Goal: Information Seeking & Learning: Learn about a topic

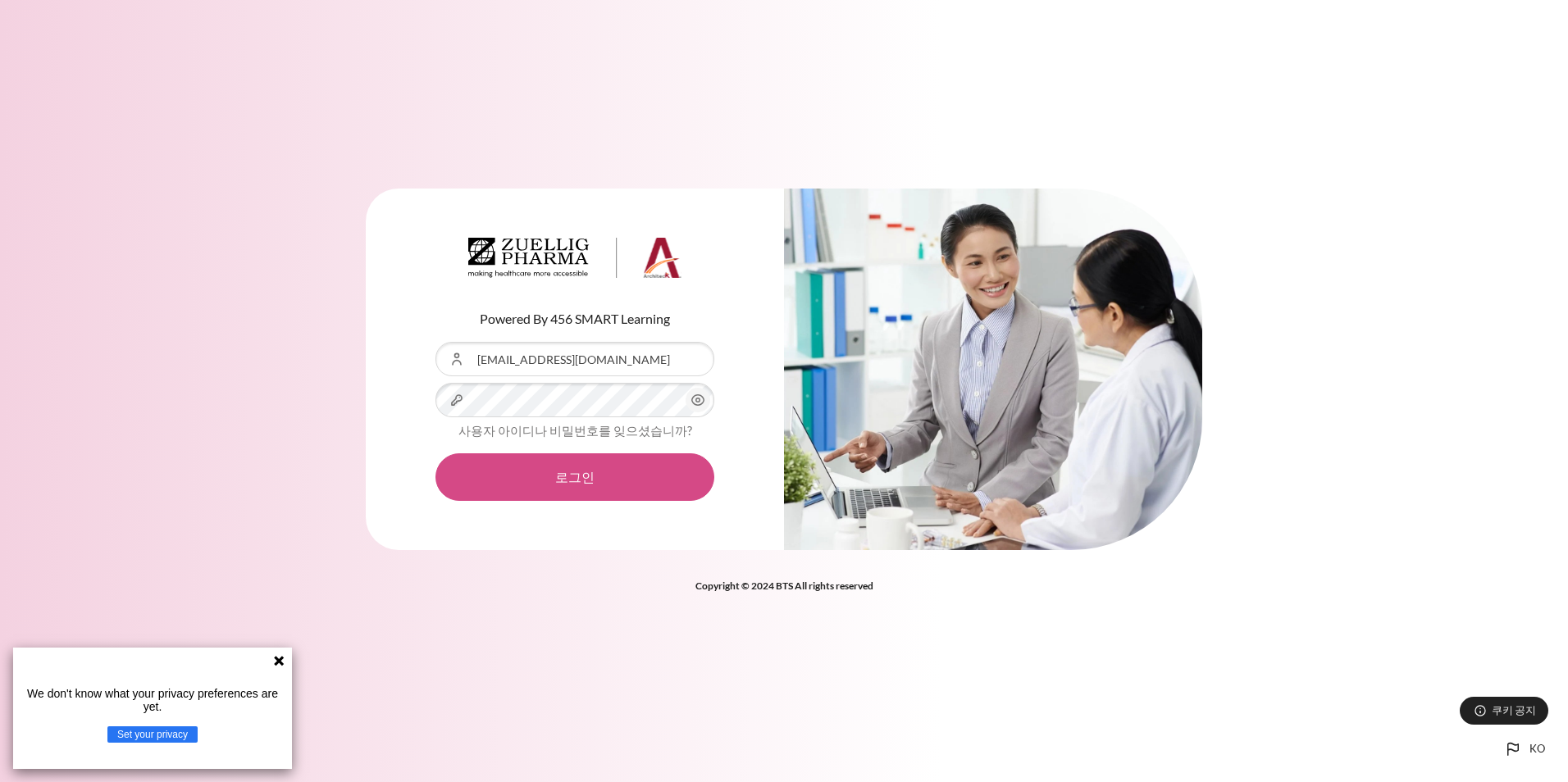
drag, startPoint x: 570, startPoint y: 458, endPoint x: 623, endPoint y: 472, distance: 54.8
click at [570, 458] on button "로그인" at bounding box center [574, 477] width 279 height 47
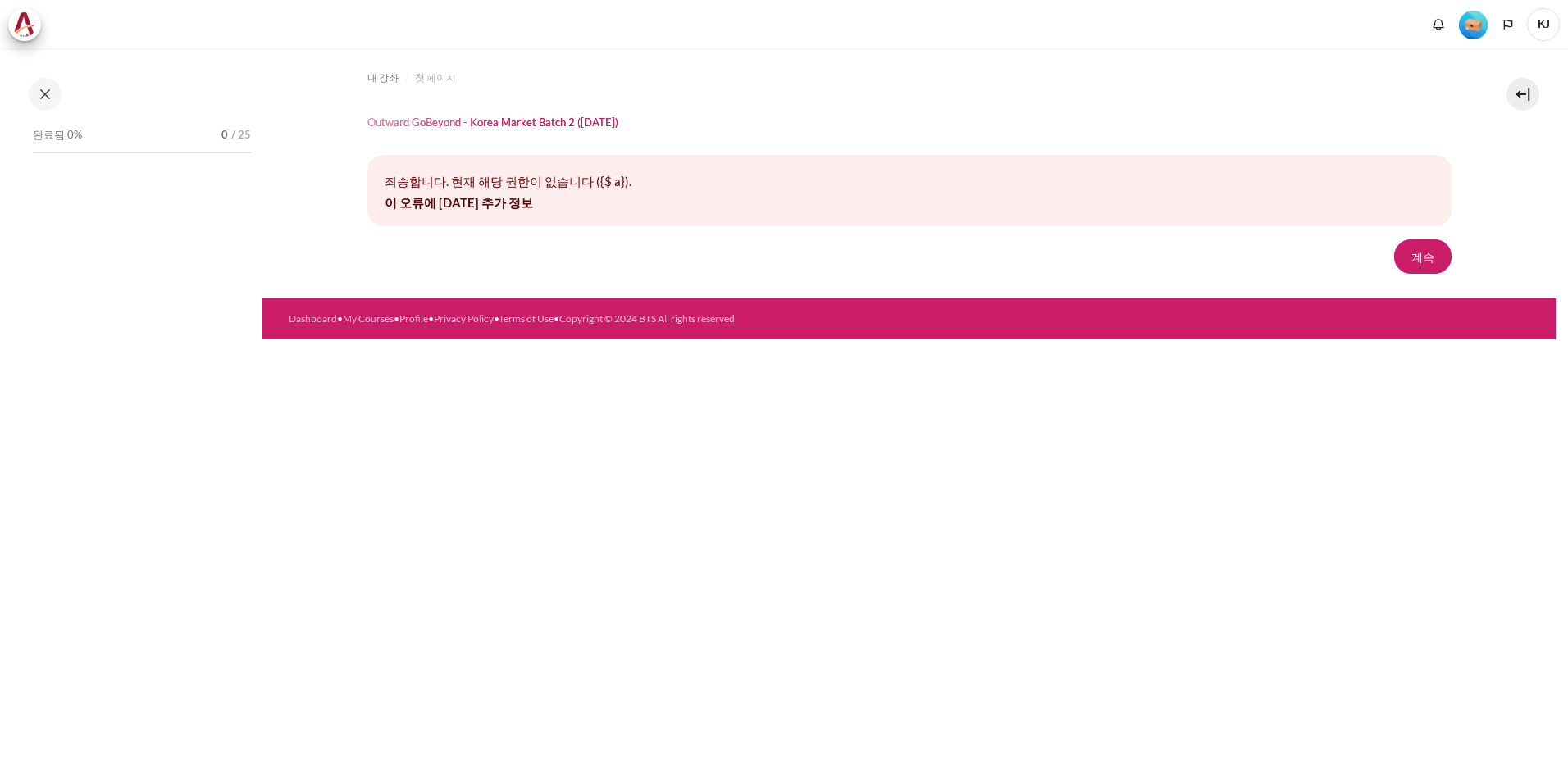
click at [731, 250] on form "계속" at bounding box center [910, 257] width 1084 height 34
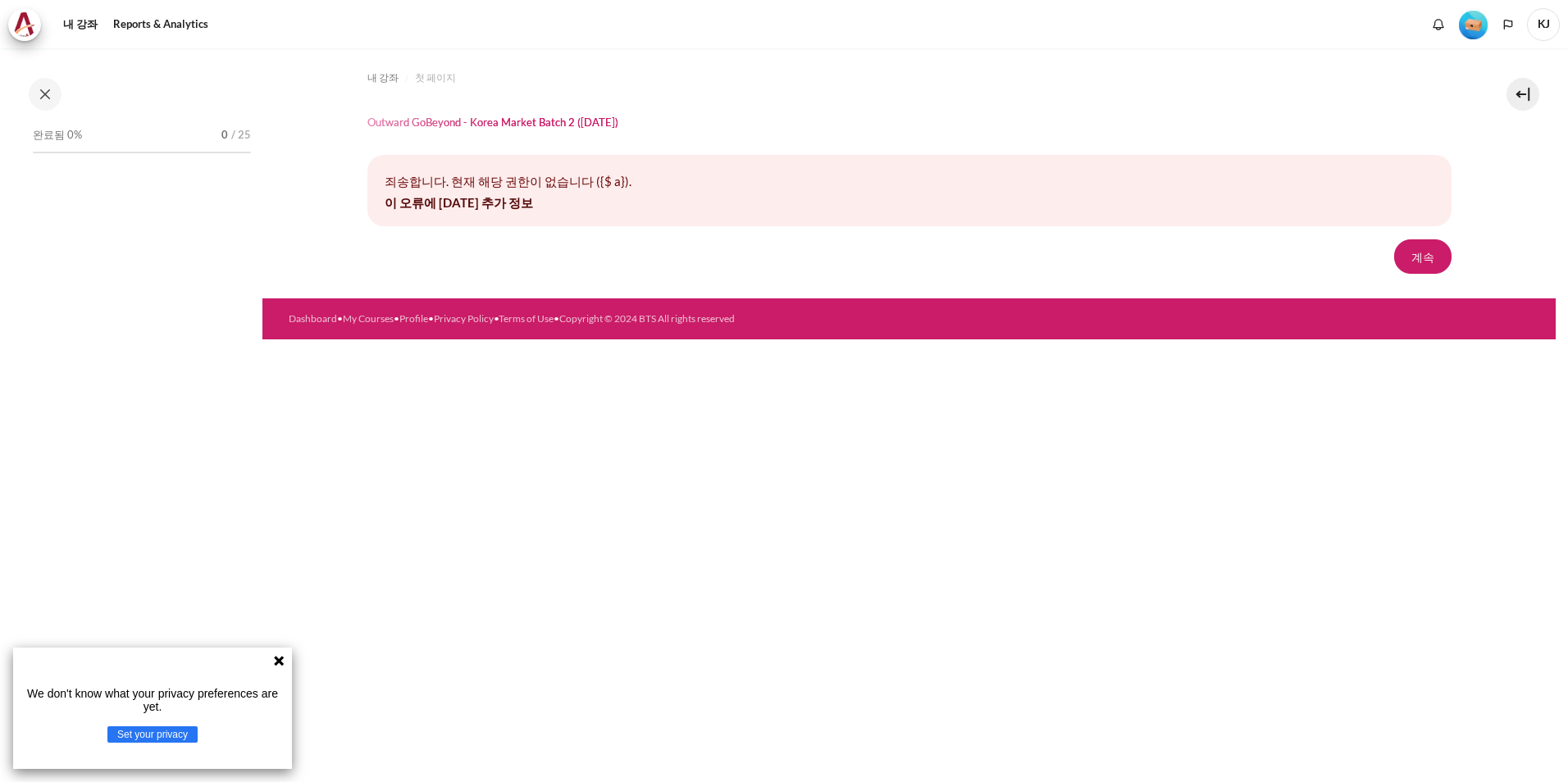
click at [416, 192] on div "죄송합니다. 현재 해당 권한이 없습니다 ({$ a}). 이 오류에 대한 추가 정보" at bounding box center [910, 191] width 1084 height 72
click at [483, 203] on link "이 오류에 대한 추가 정보" at bounding box center [458, 203] width 148 height 15
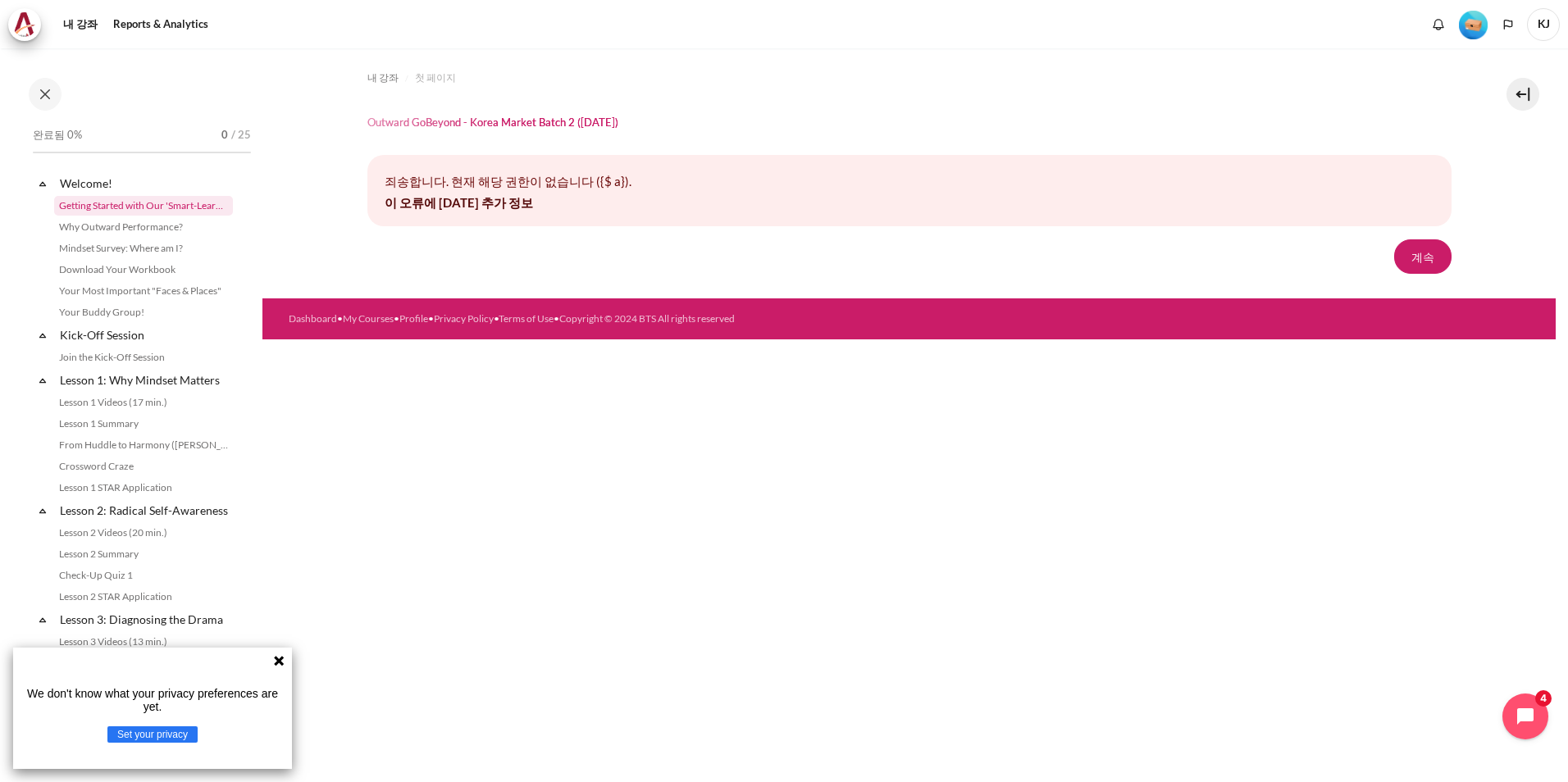
click at [179, 212] on link "Getting Started with Our 'Smart-Learning' Platform" at bounding box center [143, 206] width 179 height 20
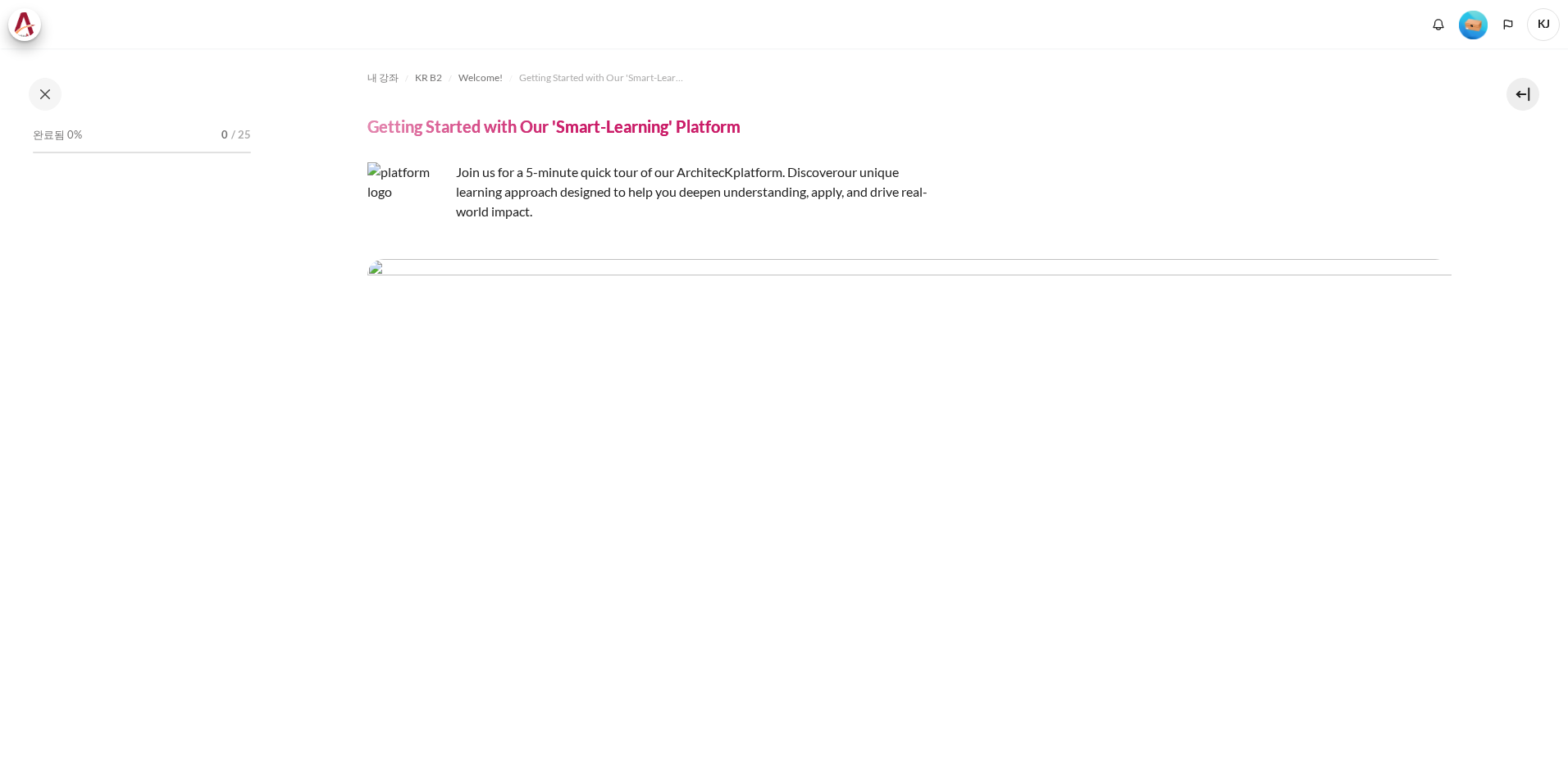
click at [904, 345] on img "내용" at bounding box center [910, 344] width 1084 height 170
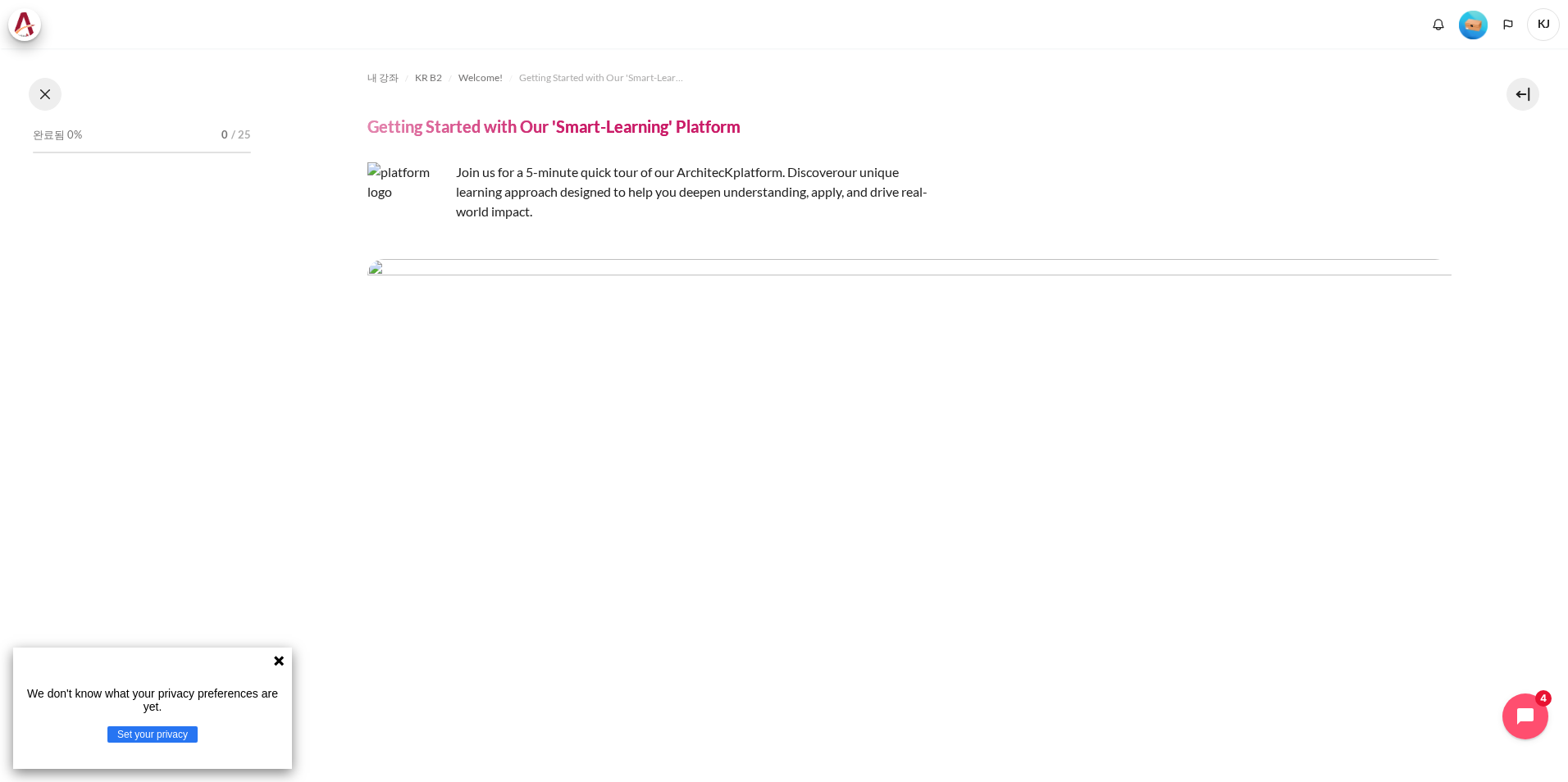
click at [42, 84] on button at bounding box center [44, 94] width 33 height 33
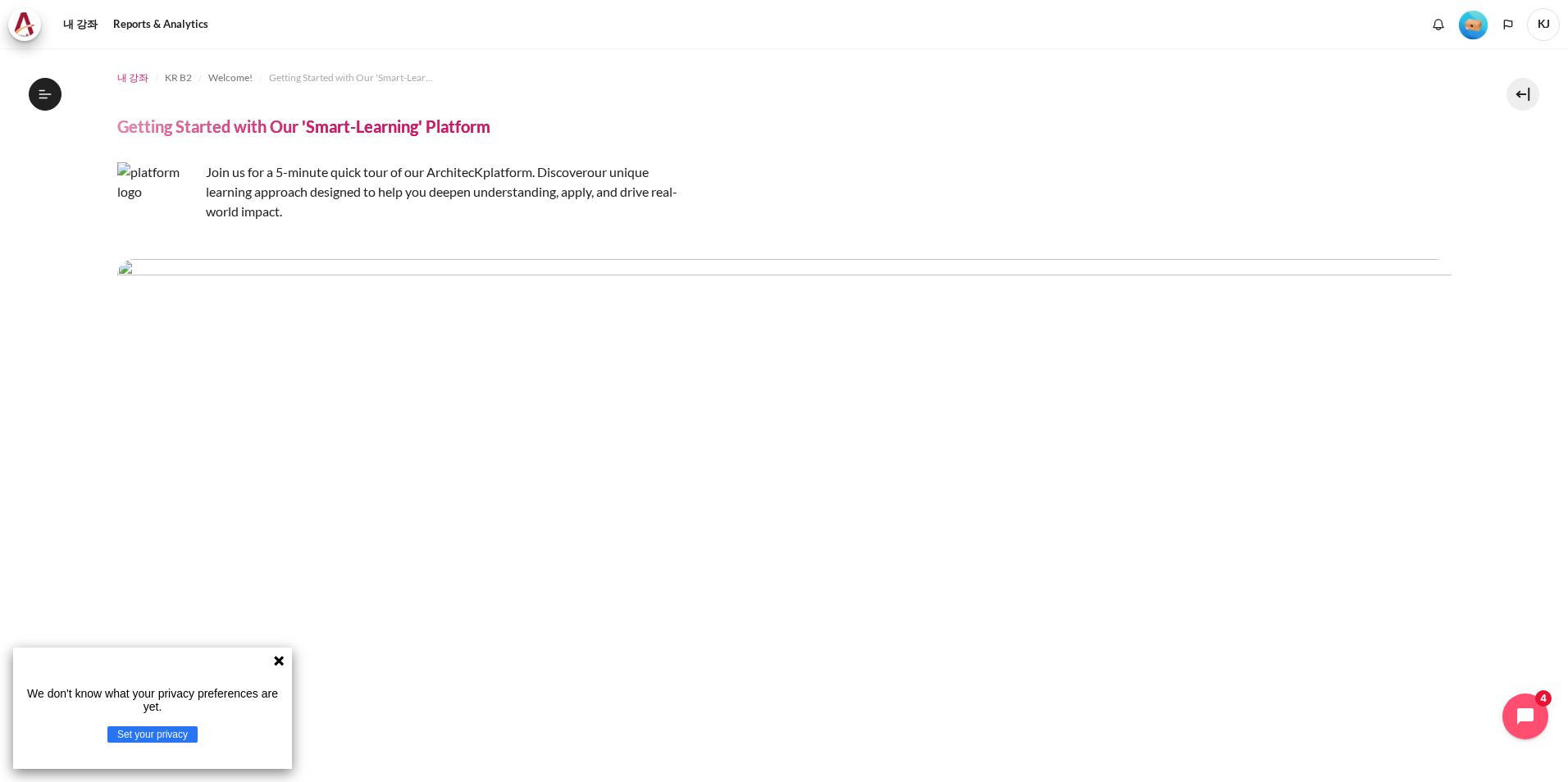
click at [134, 76] on span "내 강좌" at bounding box center [132, 78] width 31 height 15
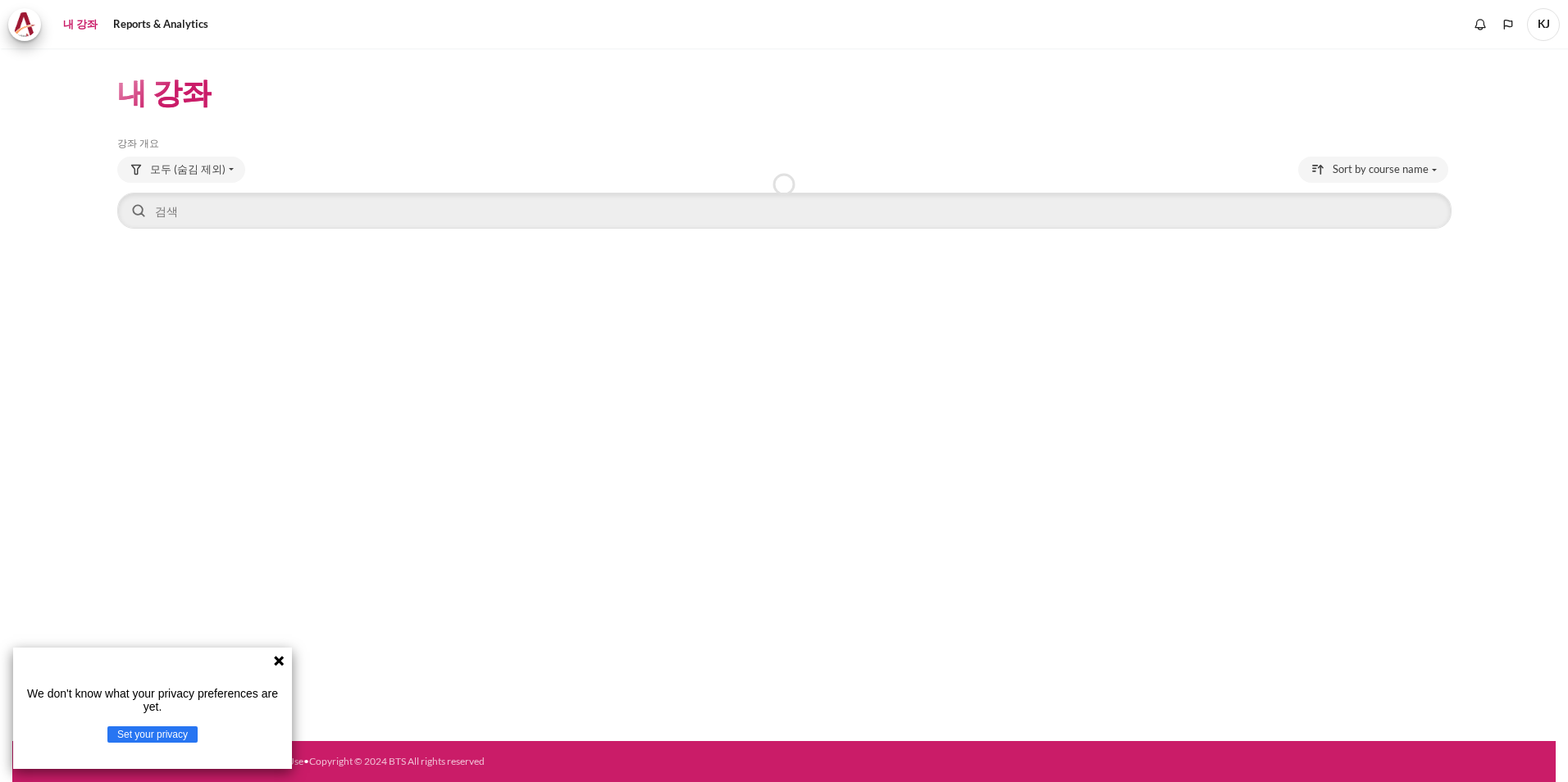
click at [436, 322] on div "내 강좌 강좌 개요 생략 강좌 개요 모두 (숨김 제외)" at bounding box center [784, 395] width 1543 height 693
click at [1167, 258] on div "내 강좌 강좌 개요 생략 강좌 개요 모두 (숨김 제외)" at bounding box center [784, 395] width 1543 height 693
drag, startPoint x: 282, startPoint y: 126, endPoint x: 196, endPoint y: 88, distance: 94.0
click at [208, 92] on div "내 강좌 강좌 개요 생략 강좌 개요 모두 (숨김 제외) 모두 (숨김 제외)" at bounding box center [784, 202] width 1335 height 309
click at [122, 22] on link "Reports & Analytics" at bounding box center [161, 25] width 107 height 33
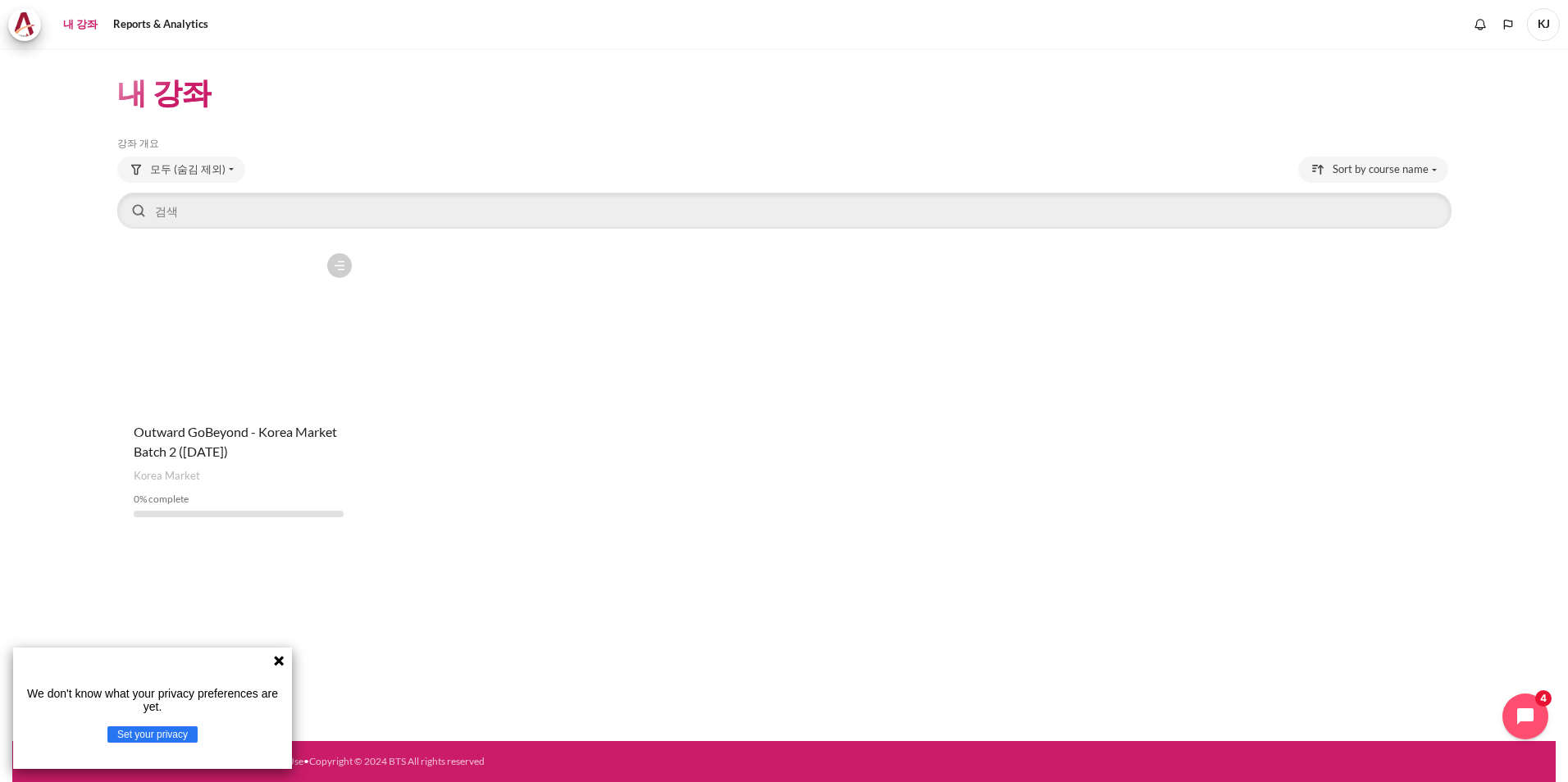
click at [196, 322] on figure "내용" at bounding box center [239, 328] width 244 height 164
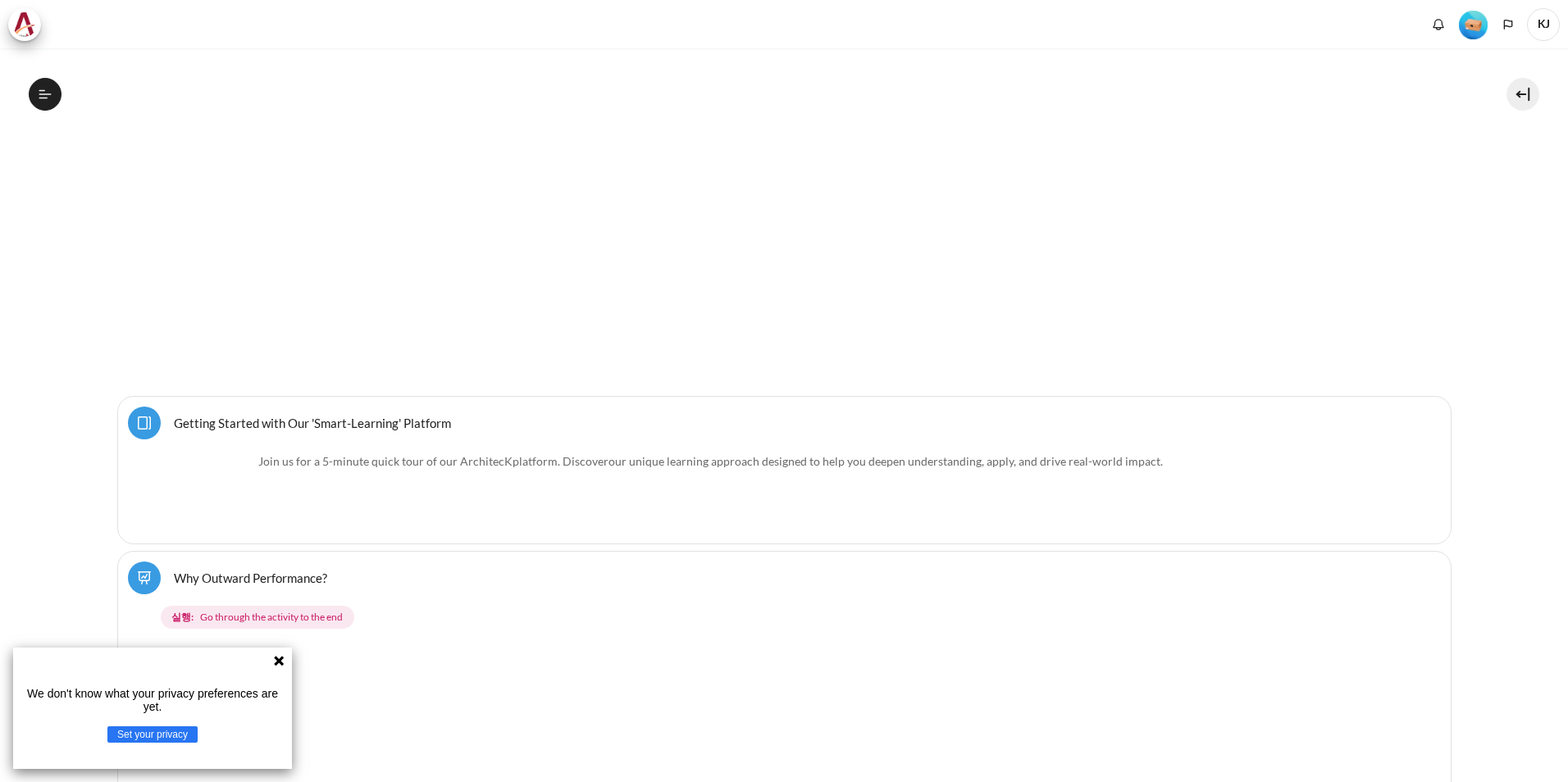
scroll to position [246, 0]
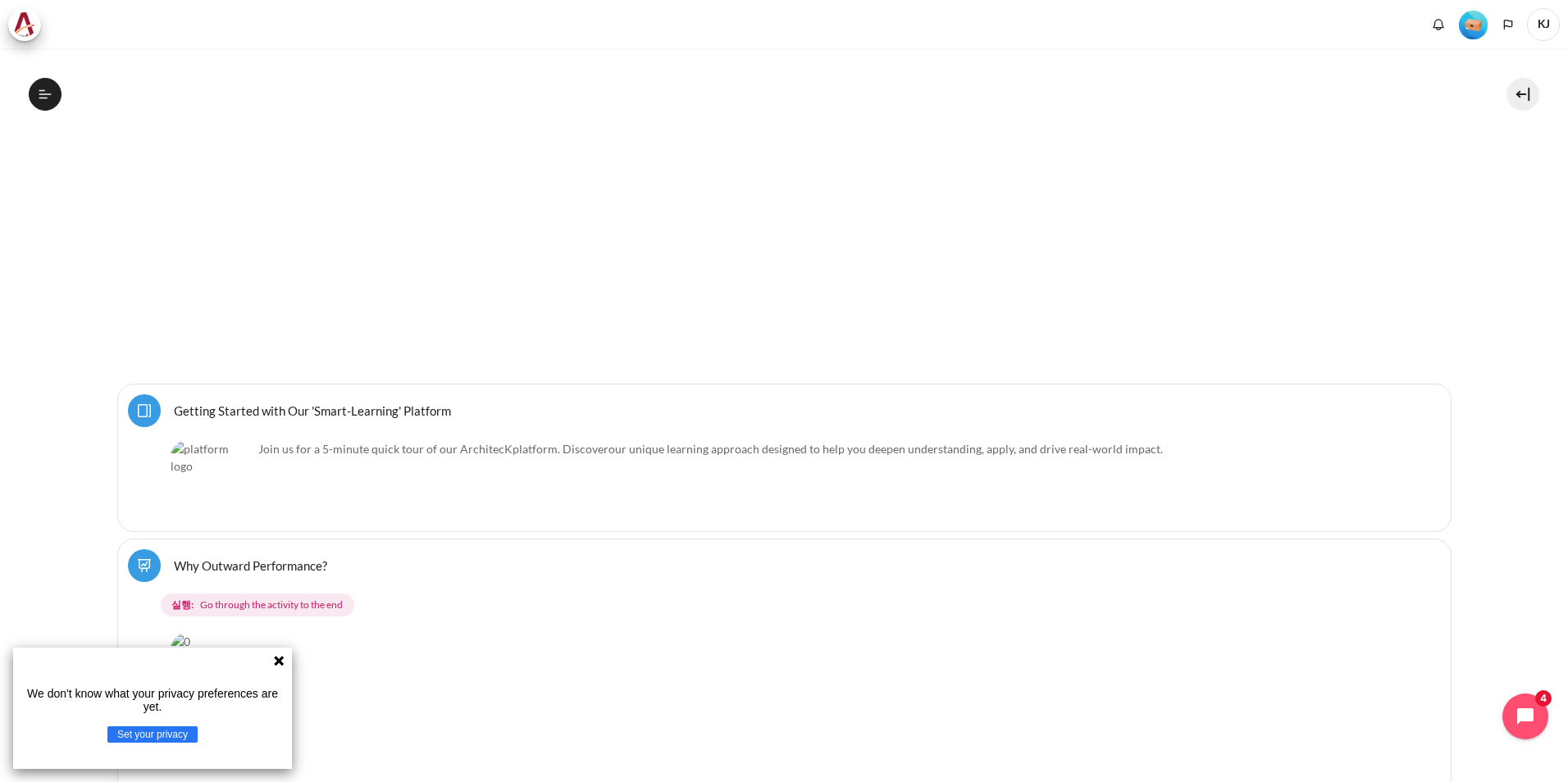
click at [277, 659] on icon at bounding box center [279, 661] width 9 height 9
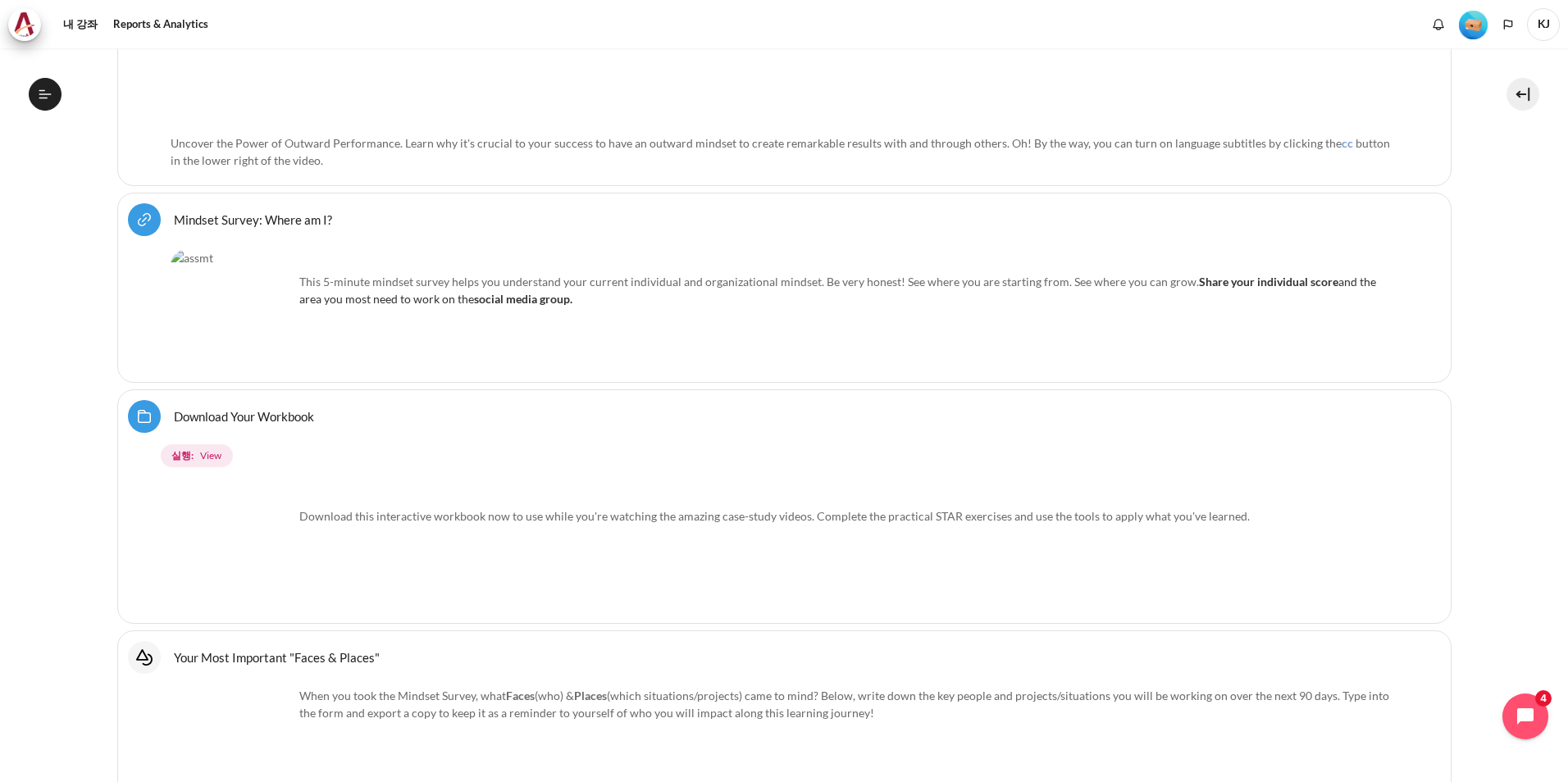
scroll to position [374, 0]
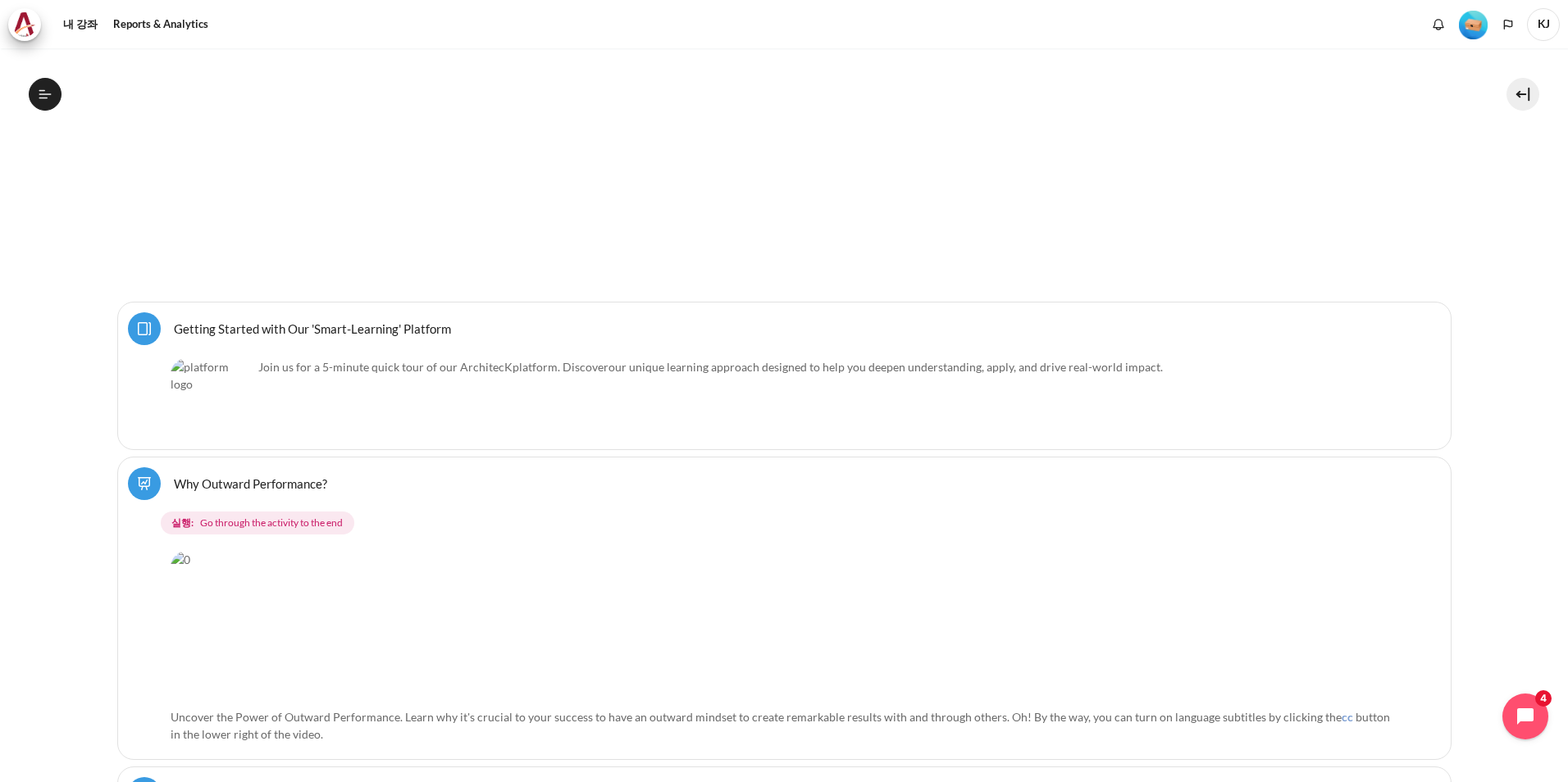
click at [267, 502] on div "실행: Go through the activity to the end" at bounding box center [787, 519] width 1306 height 38
click at [416, 554] on img "내용" at bounding box center [648, 625] width 955 height 149
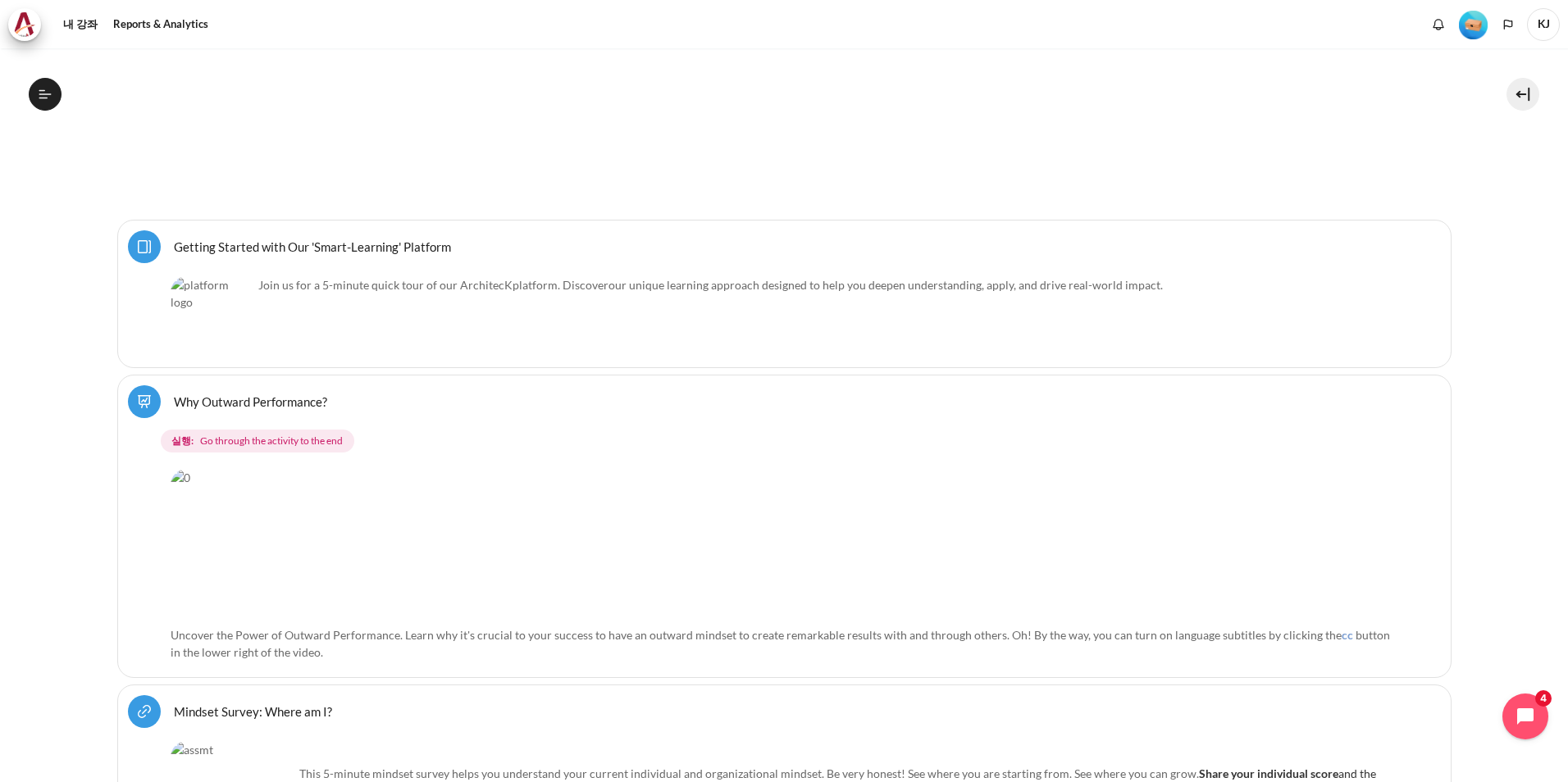
click at [732, 518] on img "내용" at bounding box center [648, 544] width 955 height 149
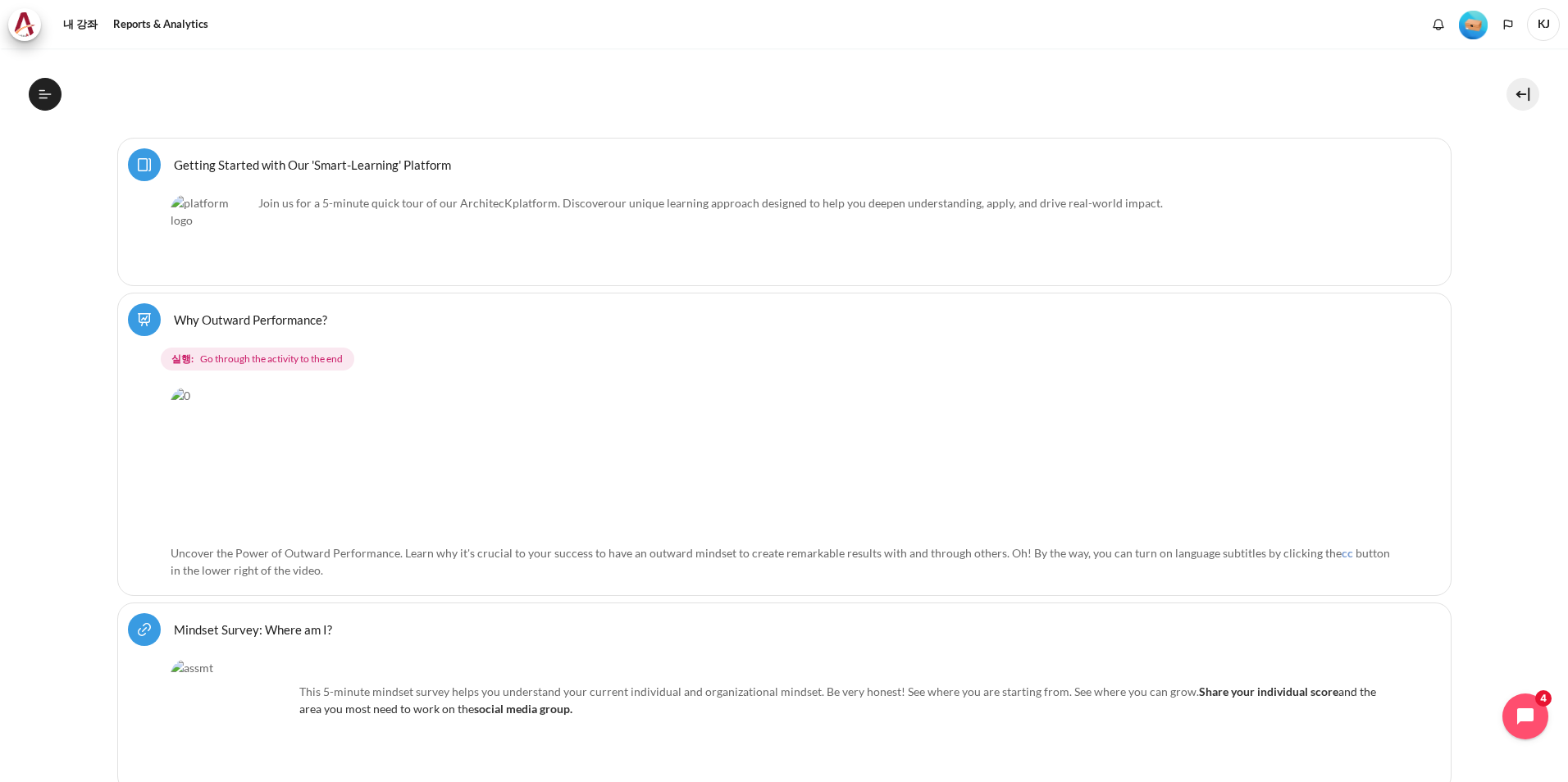
click at [992, 558] on p "Uncover the Power of Outward Performance. Learn why it's crucial to your succes…" at bounding box center [785, 562] width 1228 height 34
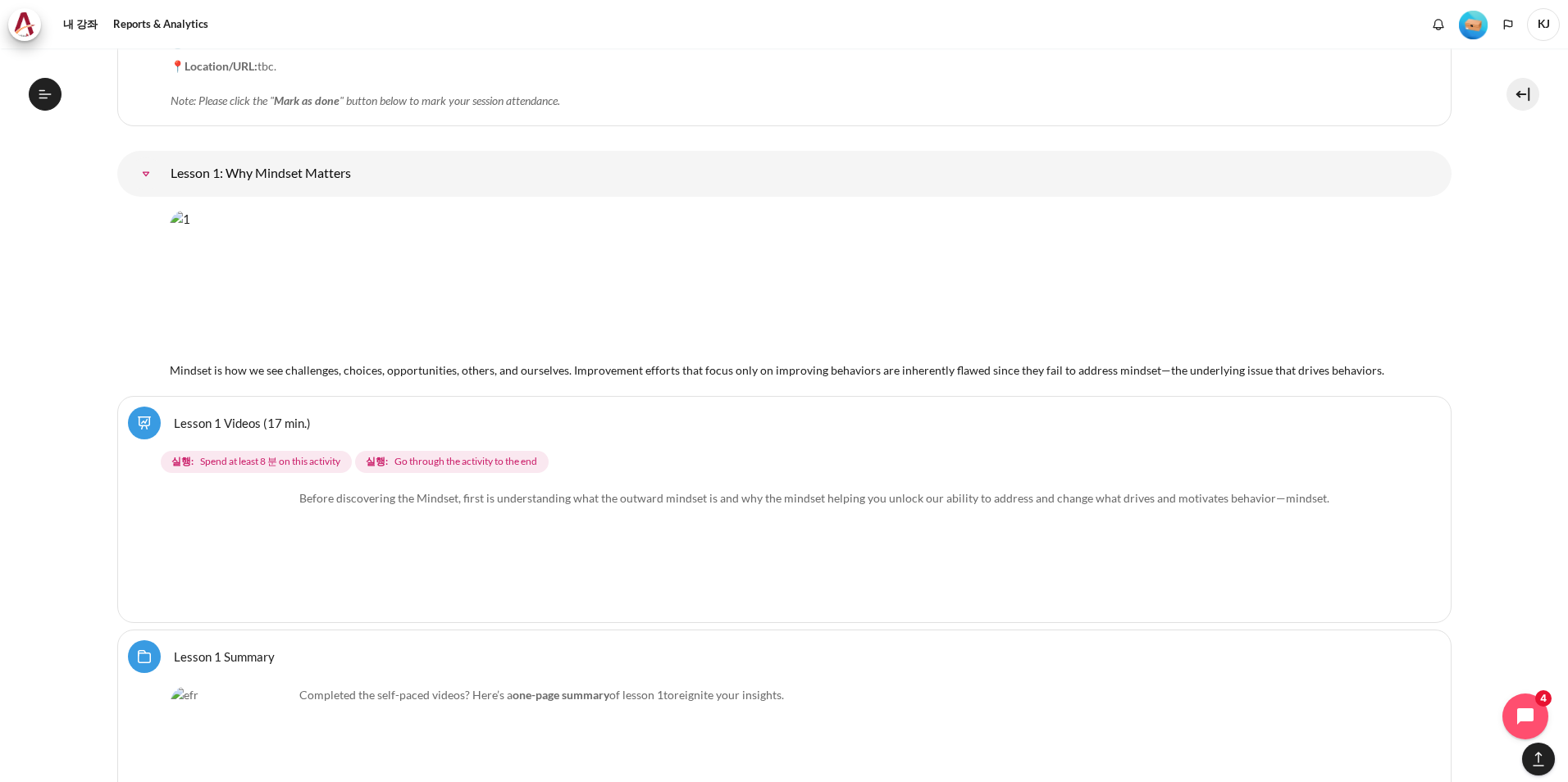
scroll to position [2342, 0]
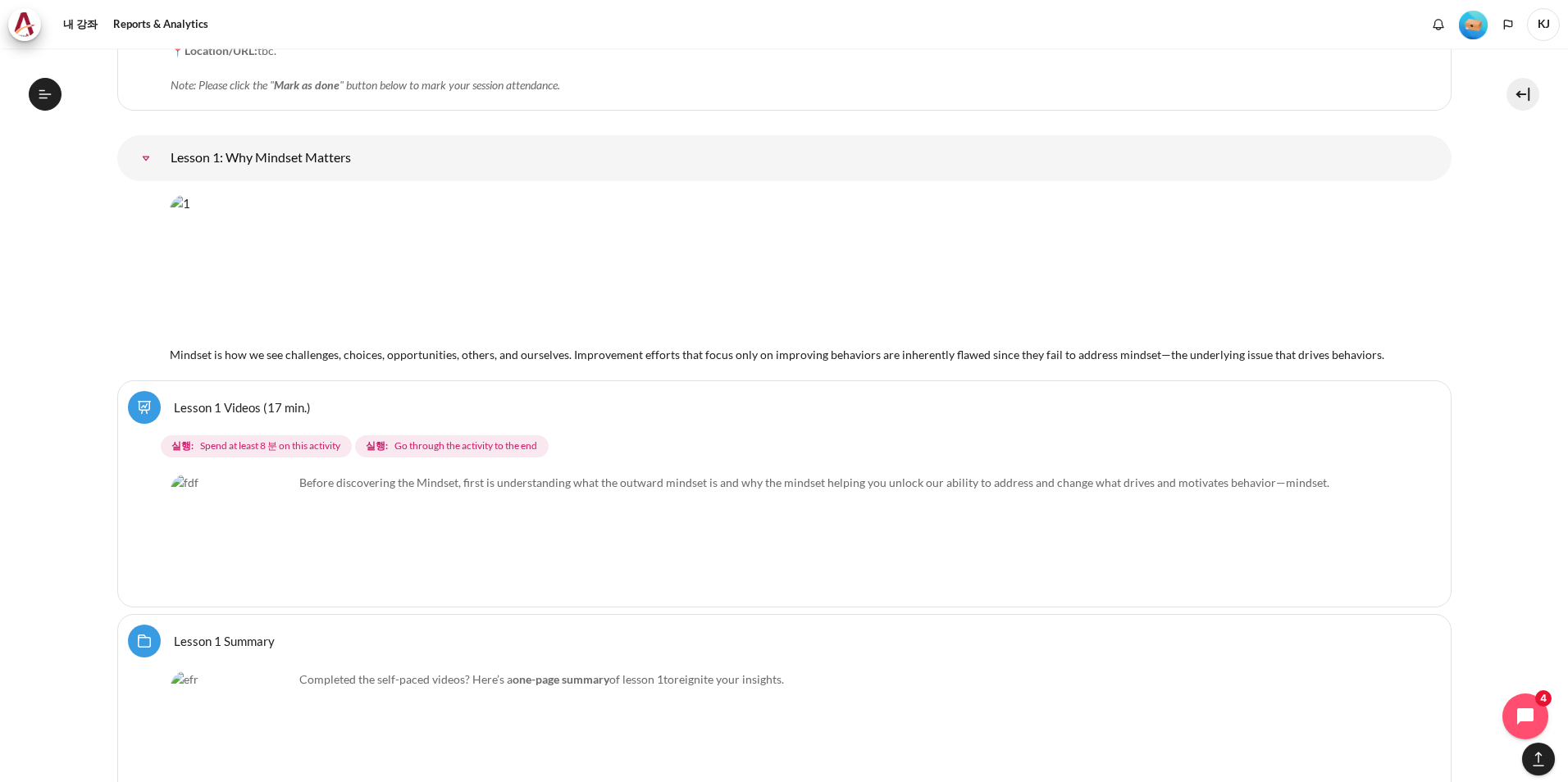
click at [330, 489] on p "Before discovering the Mindset, first is understanding what the outward mindset…" at bounding box center [785, 483] width 1228 height 17
click at [305, 446] on span "Spend at least 8 분 on this activity" at bounding box center [270, 447] width 140 height 15
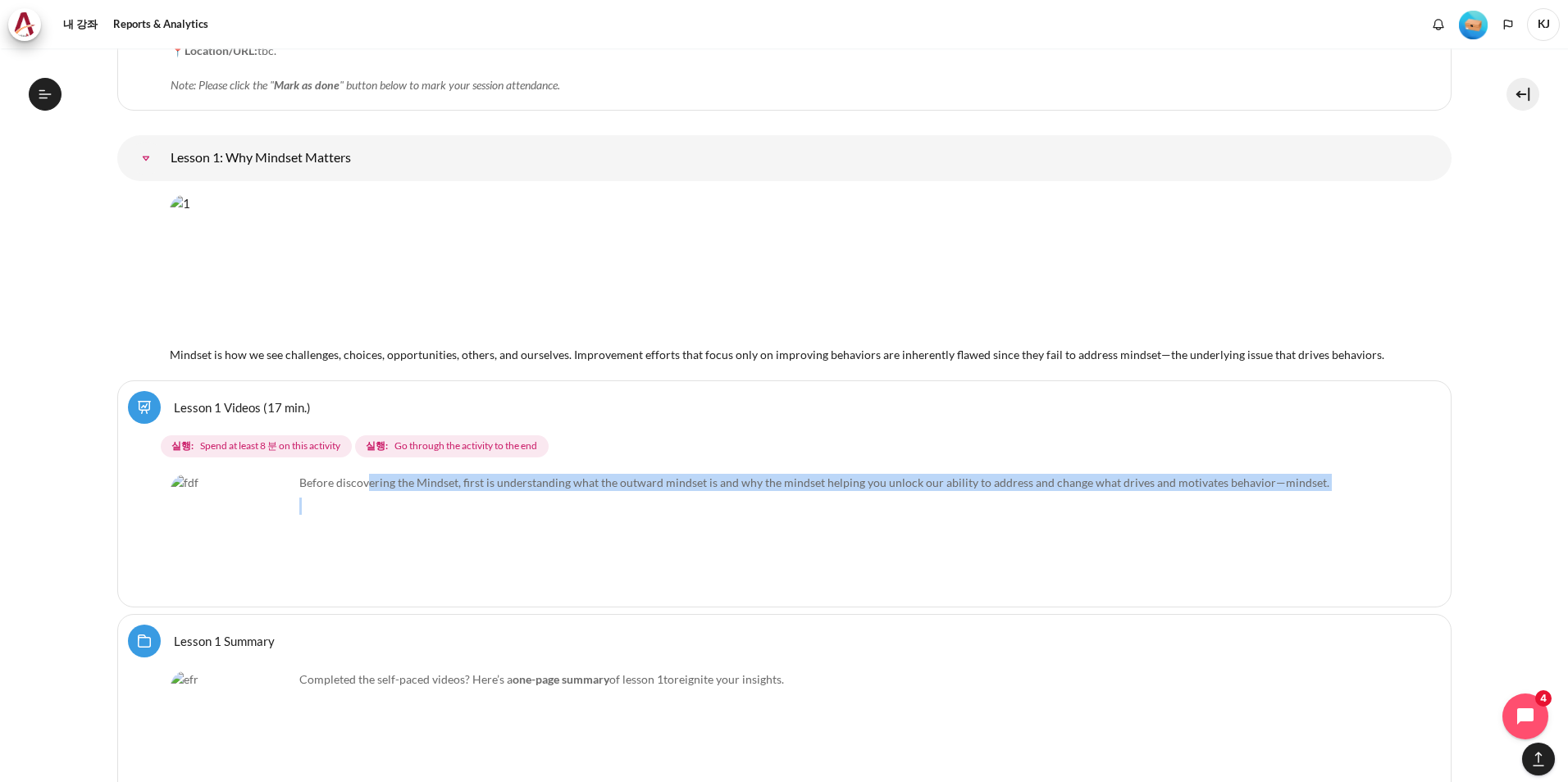
drag, startPoint x: 366, startPoint y: 467, endPoint x: 963, endPoint y: 520, distance: 599.3
click at [963, 520] on div "Select activity Lesson 1 Videos (17 min.) Lesson 1 Videos (17 min.) 완전학습 실행:" at bounding box center [784, 494] width 1335 height 228
click at [1186, 526] on div "Before discovering the Mindset, first is understanding what the outward mindset…" at bounding box center [785, 536] width 1228 height 123
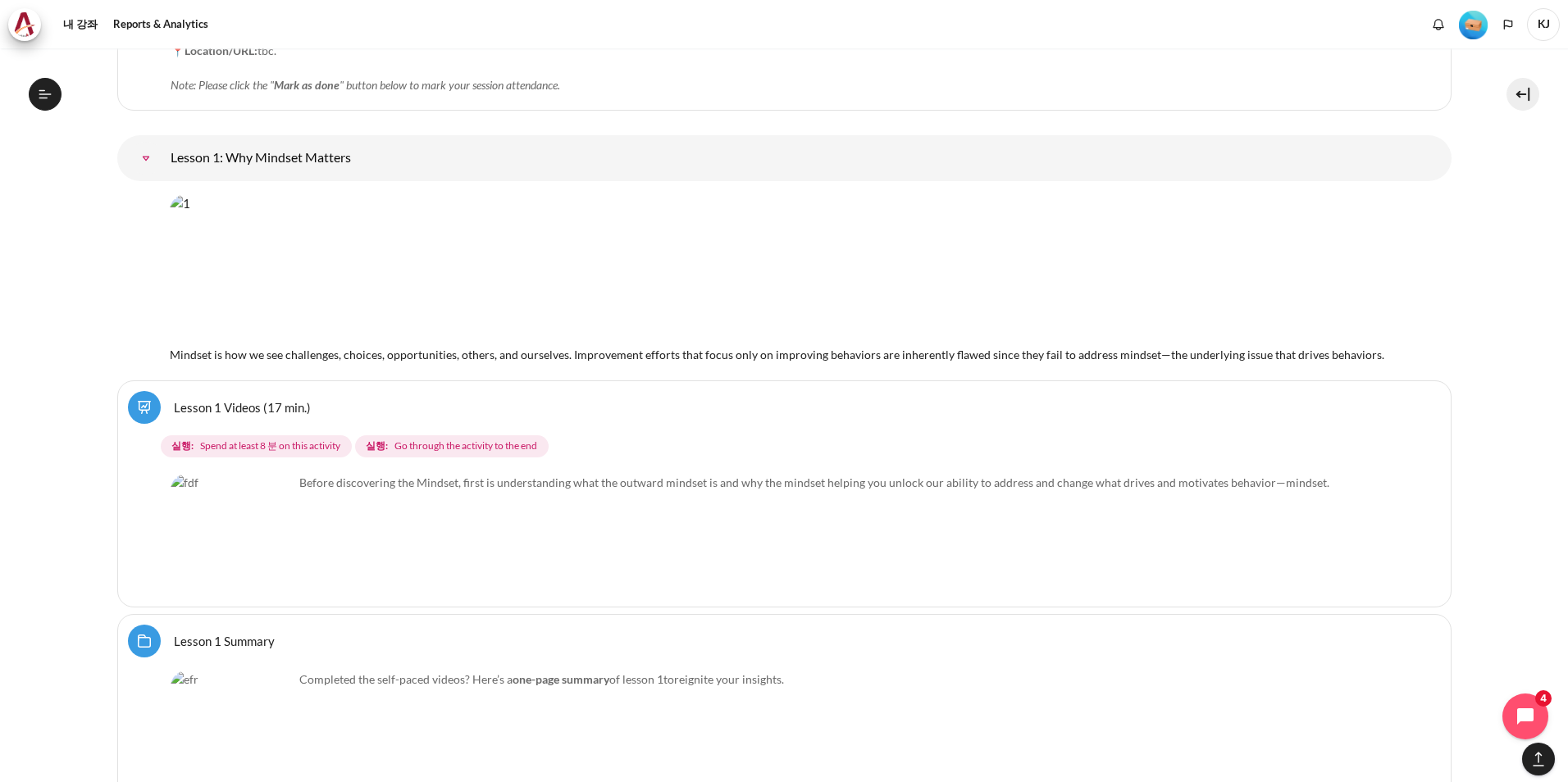
click at [1198, 484] on p "Before discovering the Mindset, first is understanding what the outward mindset…" at bounding box center [785, 483] width 1228 height 17
click at [722, 268] on img "내용" at bounding box center [647, 269] width 955 height 149
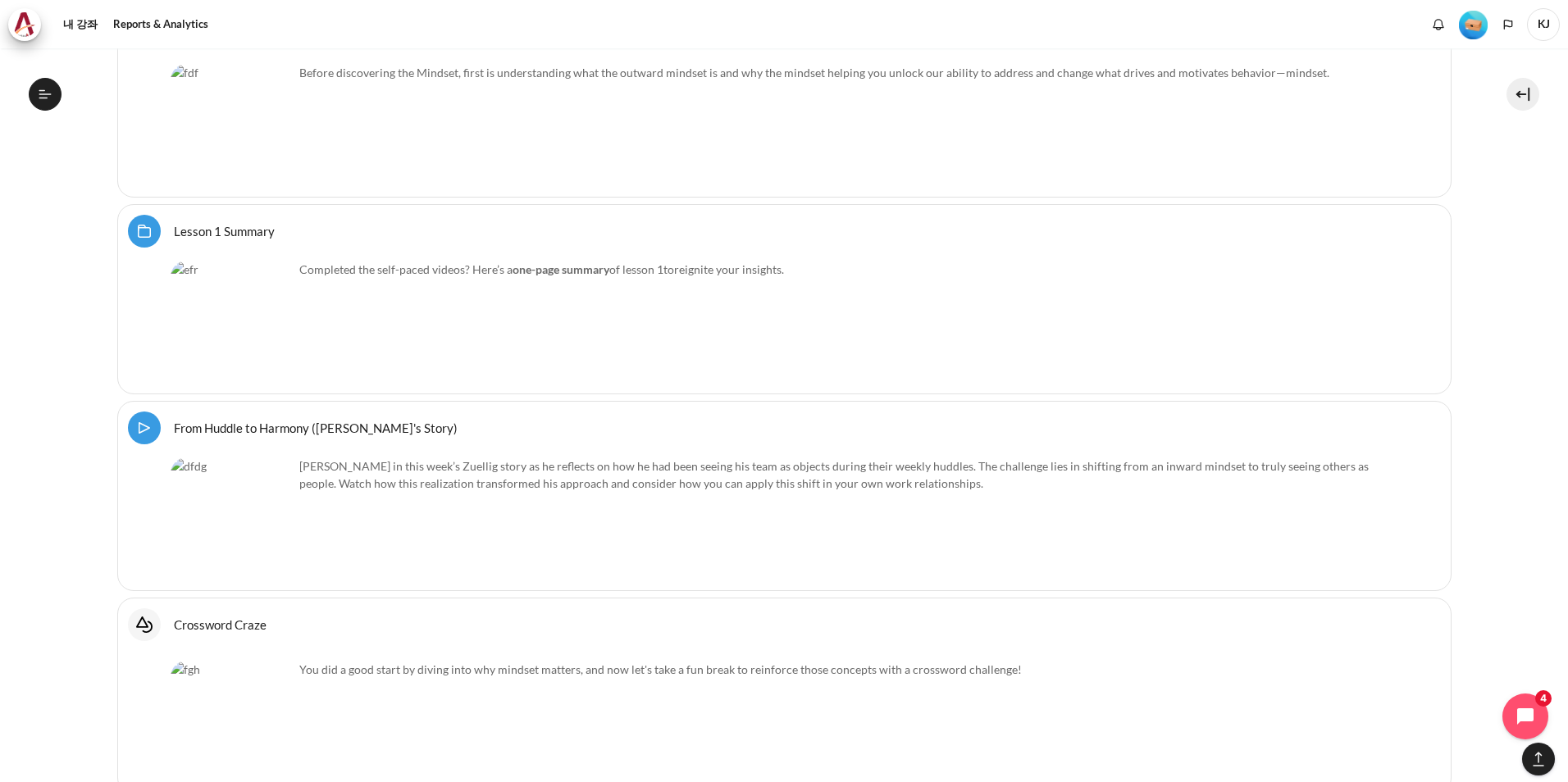
scroll to position [2588, 0]
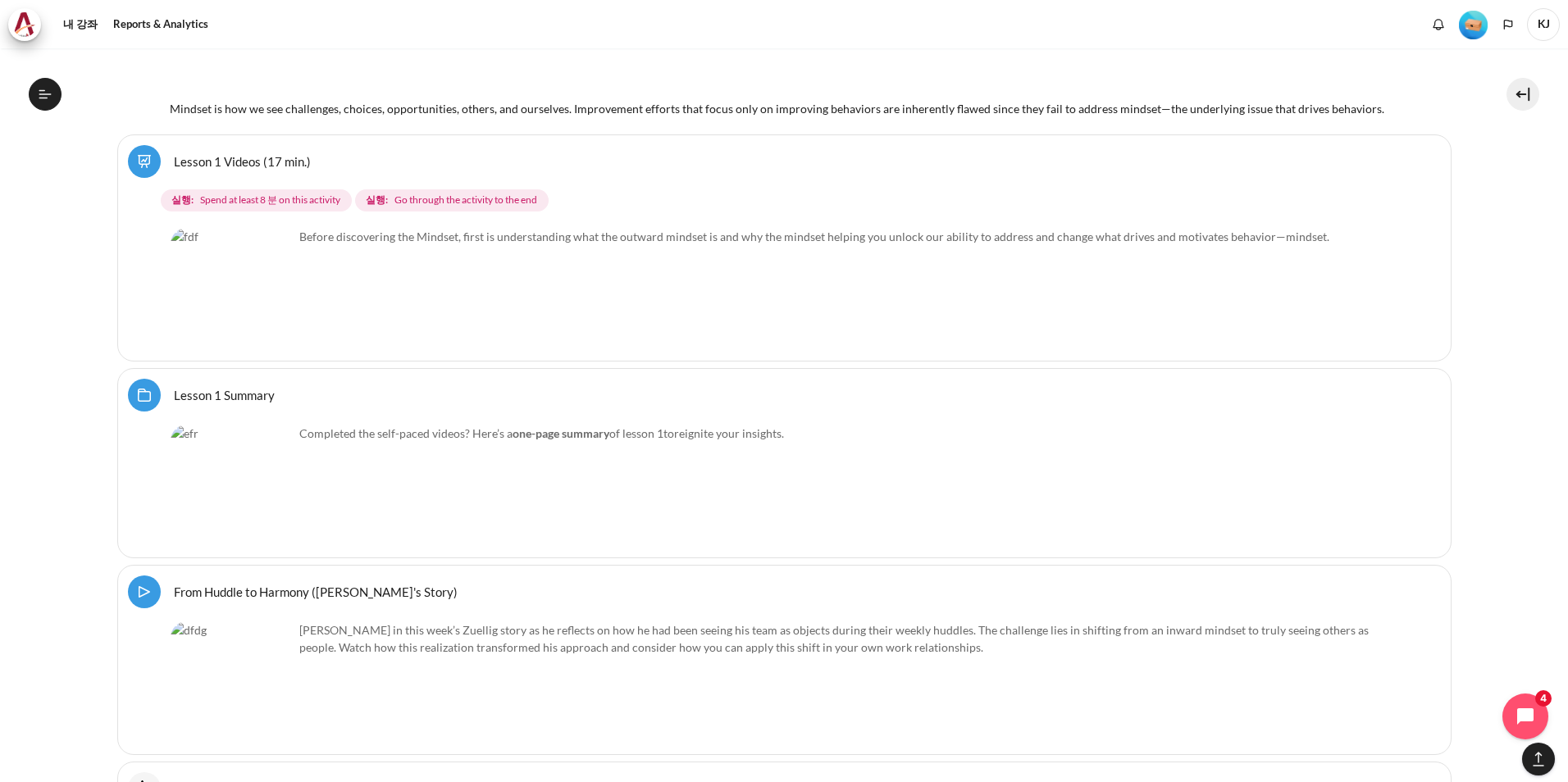
click at [275, 314] on img "내용" at bounding box center [232, 289] width 123 height 123
click at [275, 316] on img "내용" at bounding box center [232, 289] width 123 height 123
click at [376, 225] on div "Select activity Lesson 1 Videos (17 min.) Lesson 1 Videos (17 min.) 완전학습 실행:" at bounding box center [784, 247] width 1335 height 228
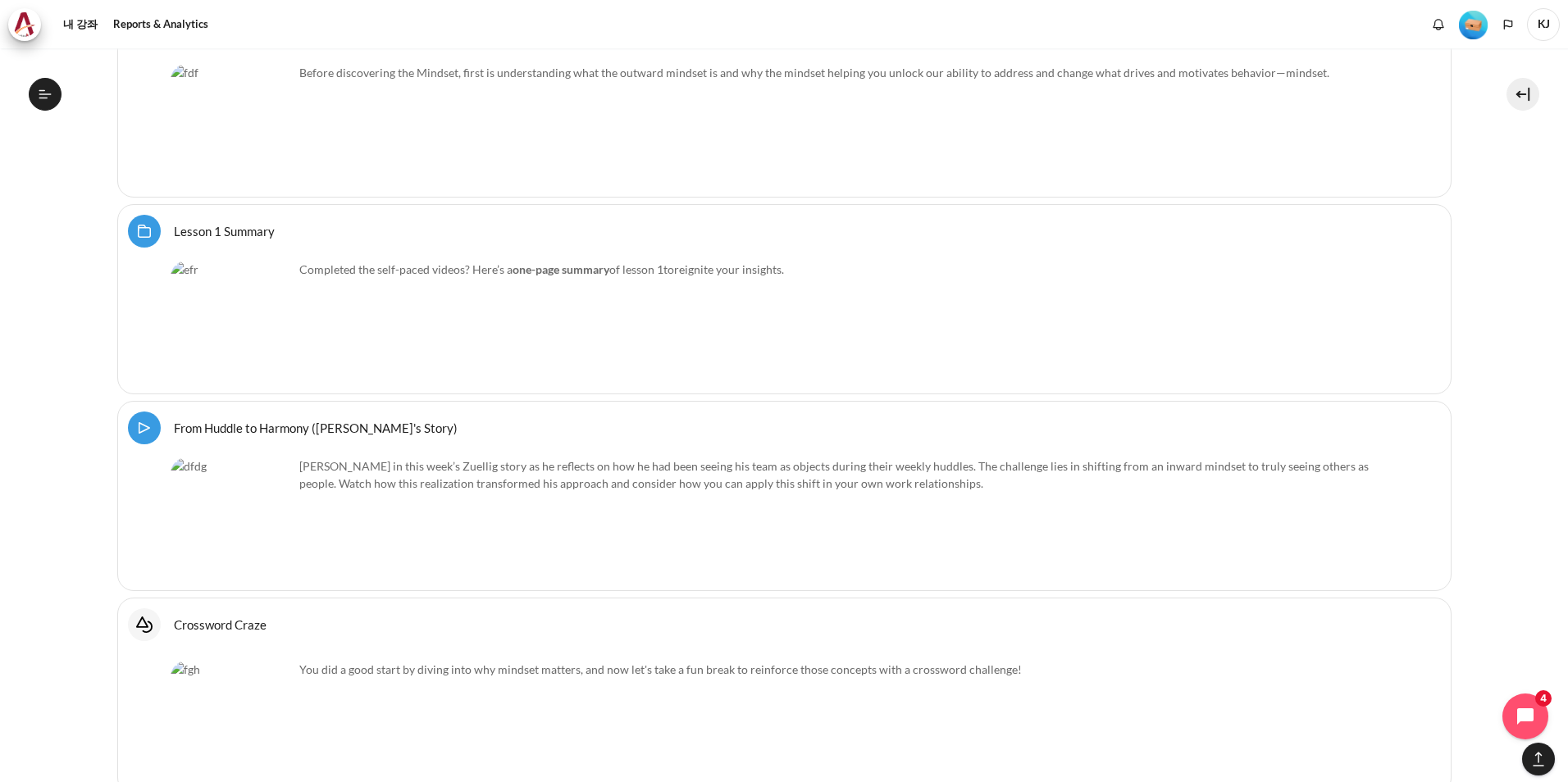
scroll to position [2670, 0]
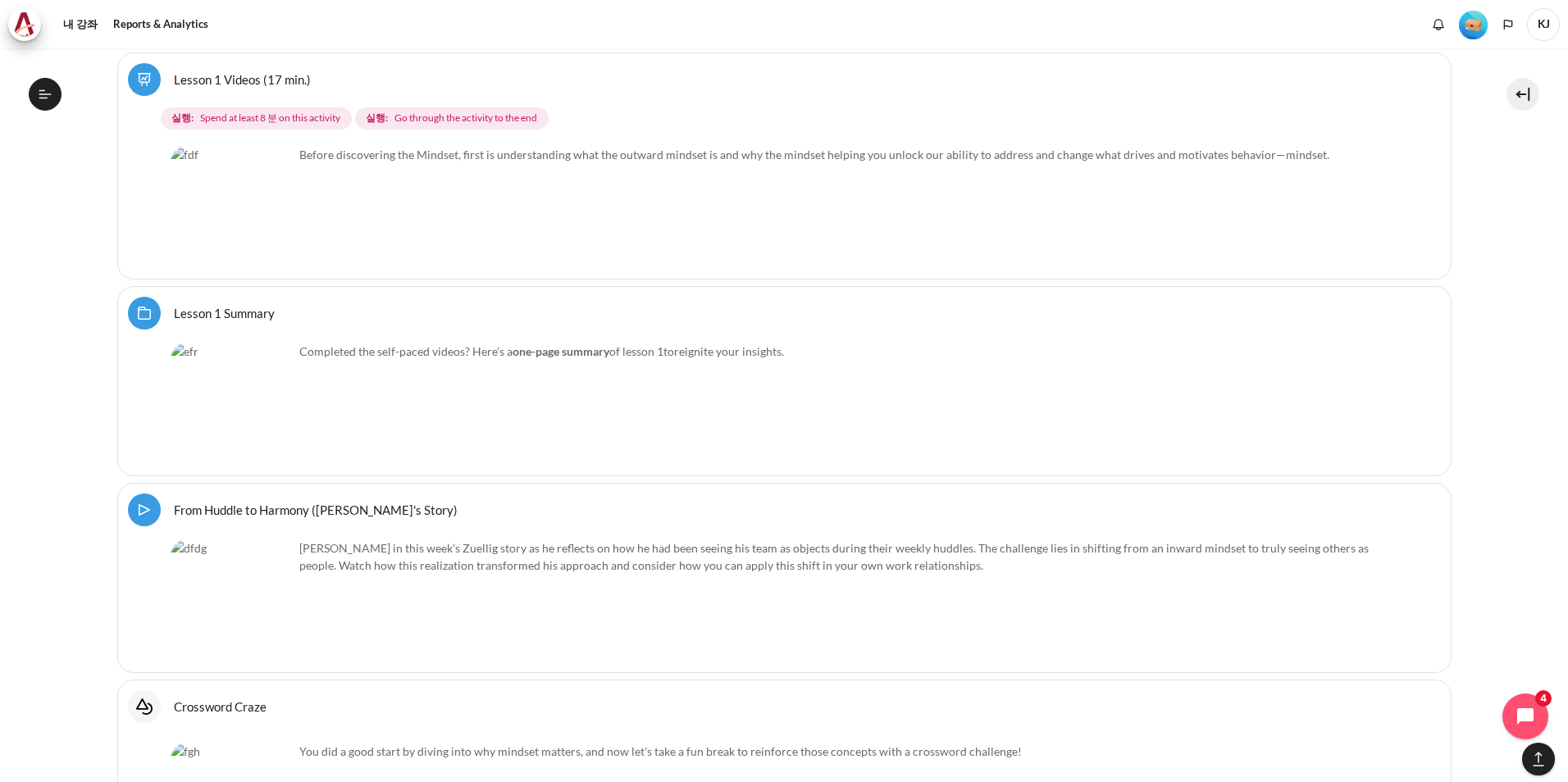
click at [248, 210] on img "내용" at bounding box center [232, 208] width 123 height 123
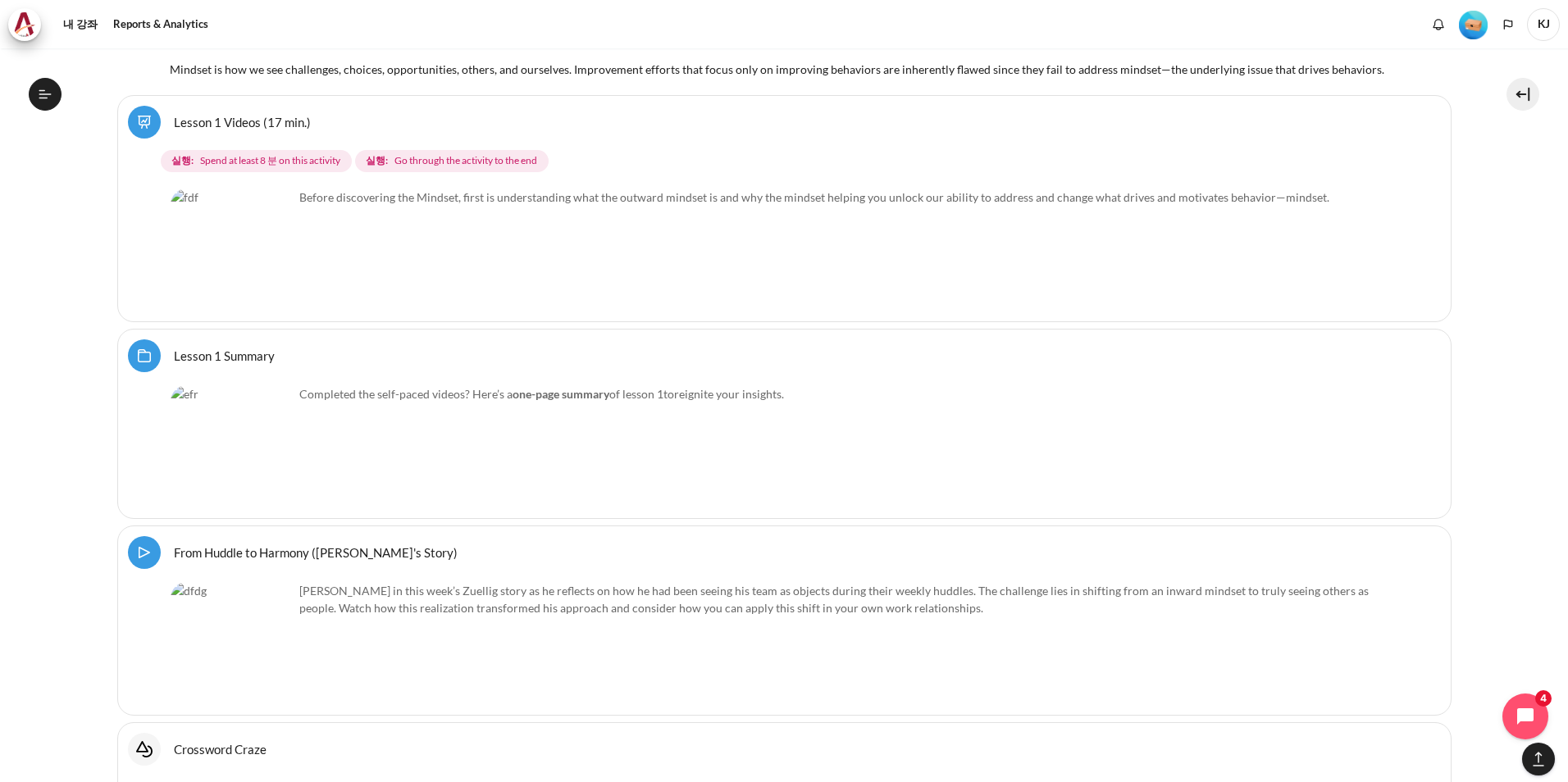
scroll to position [2588, 0]
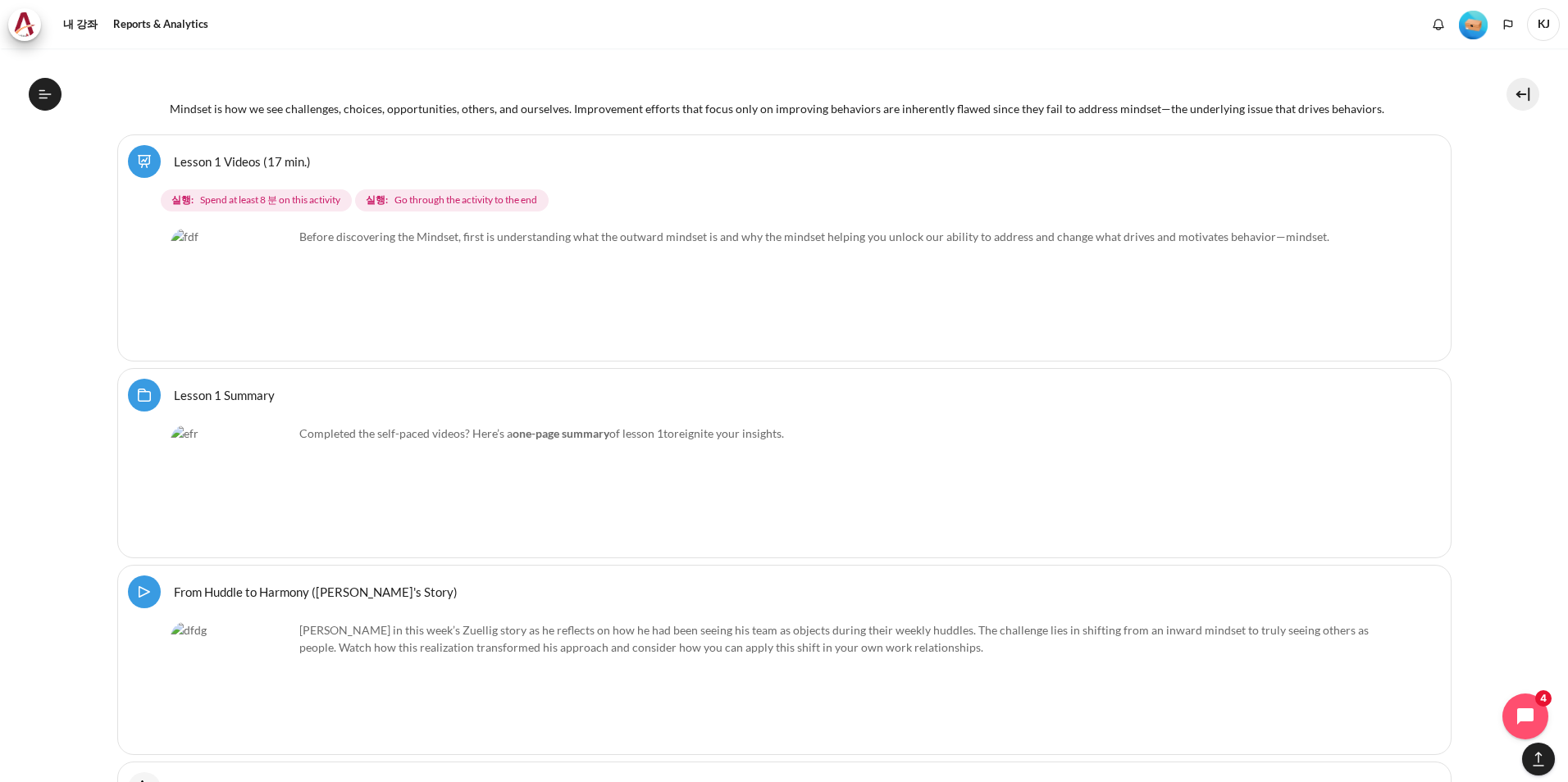
click at [174, 166] on link "Lesson 1 Videos (17 min.) 완전학습" at bounding box center [242, 161] width 137 height 15
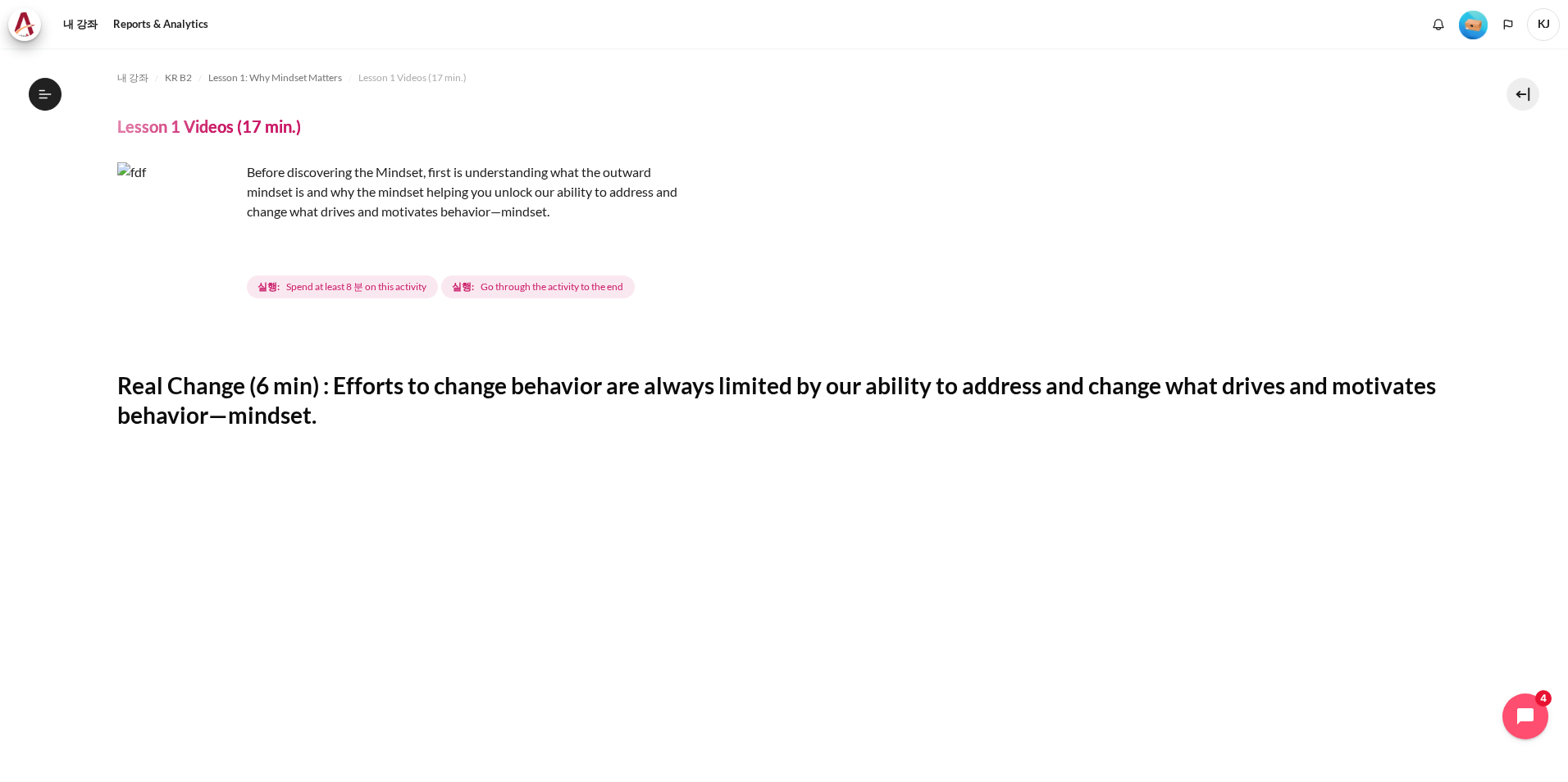
click at [209, 252] on img "내용" at bounding box center [179, 224] width 123 height 123
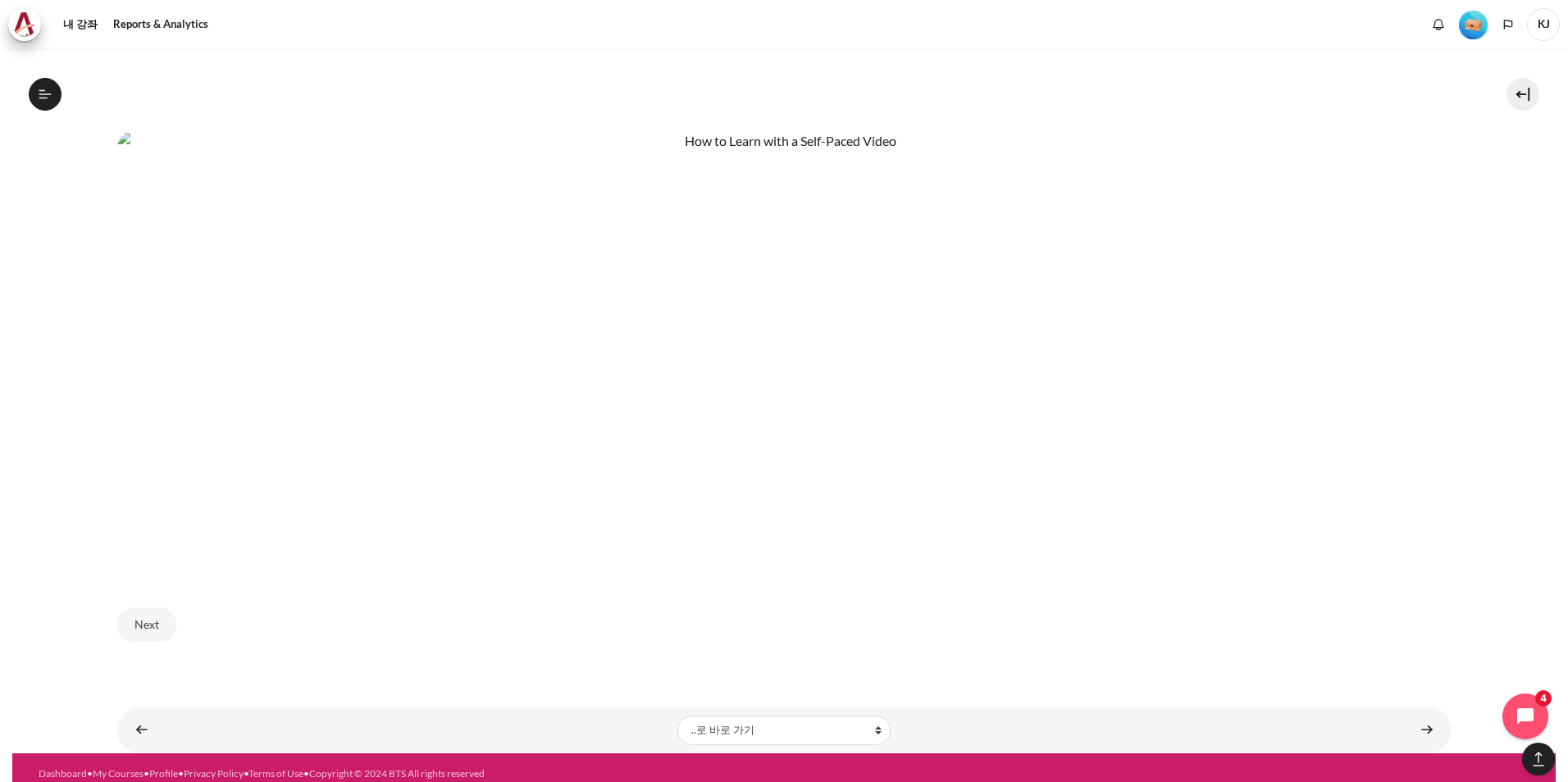
scroll to position [1117, 0]
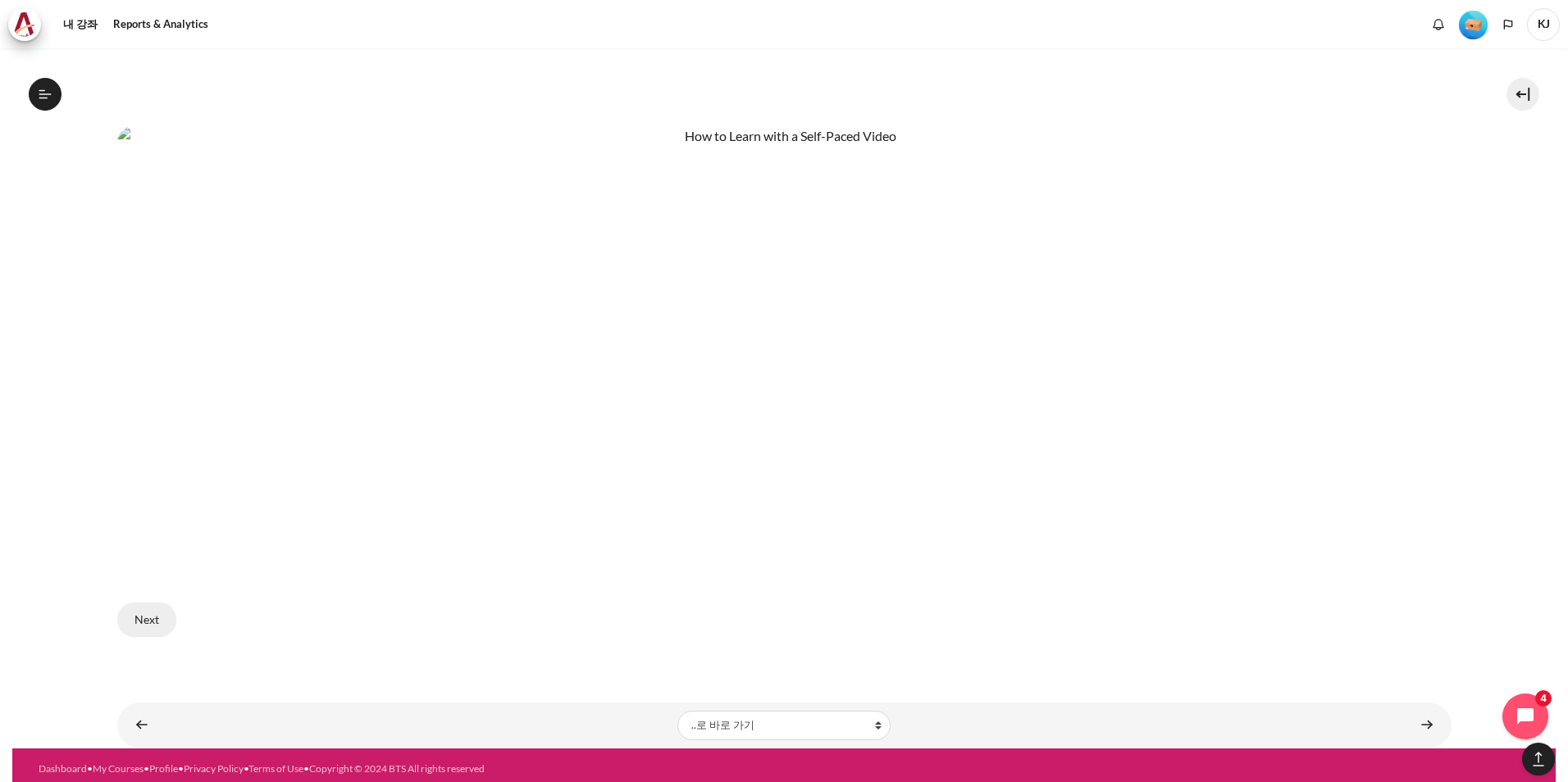
click at [155, 611] on button "Next" at bounding box center [146, 620] width 60 height 34
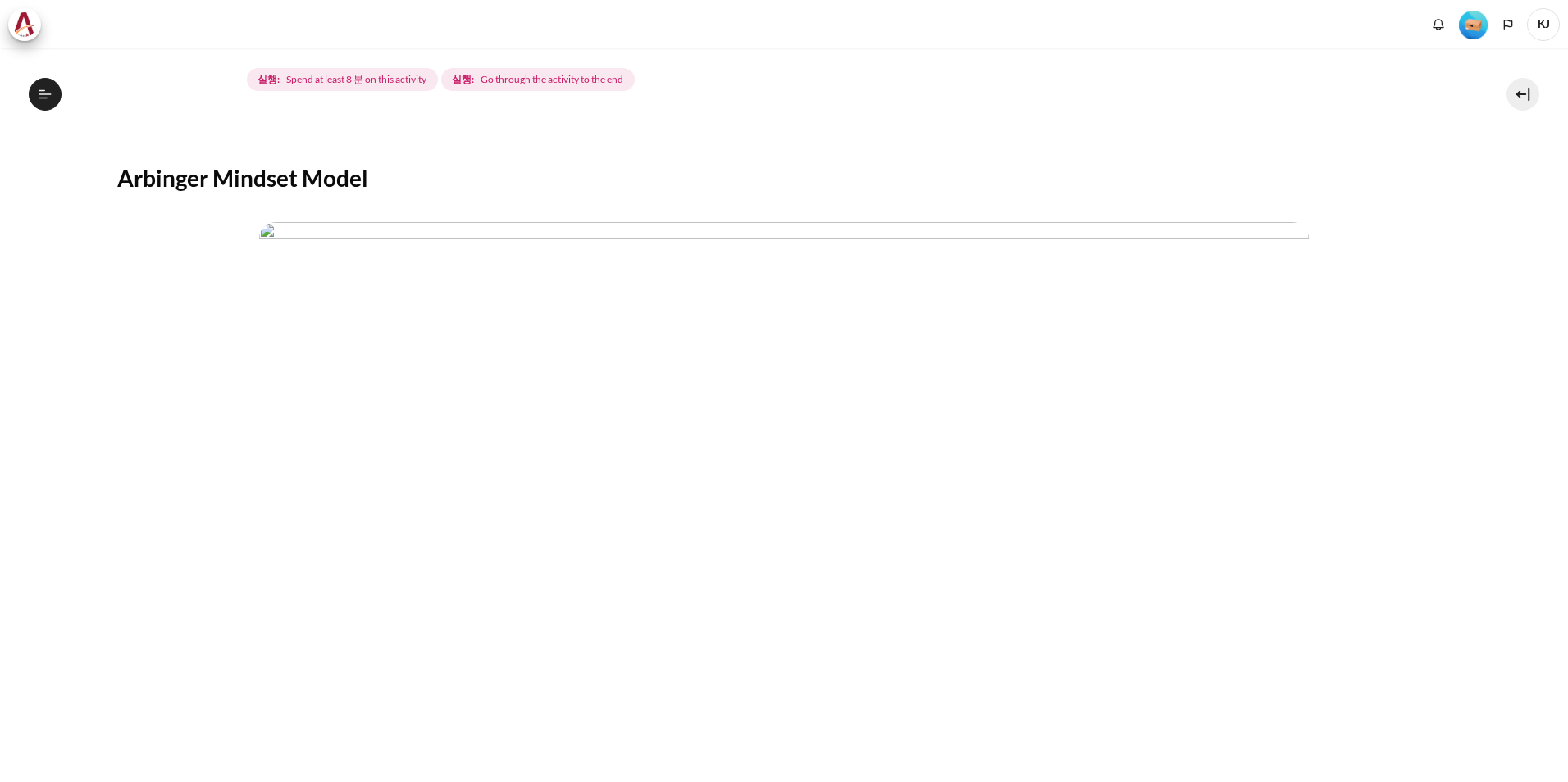
scroll to position [457, 0]
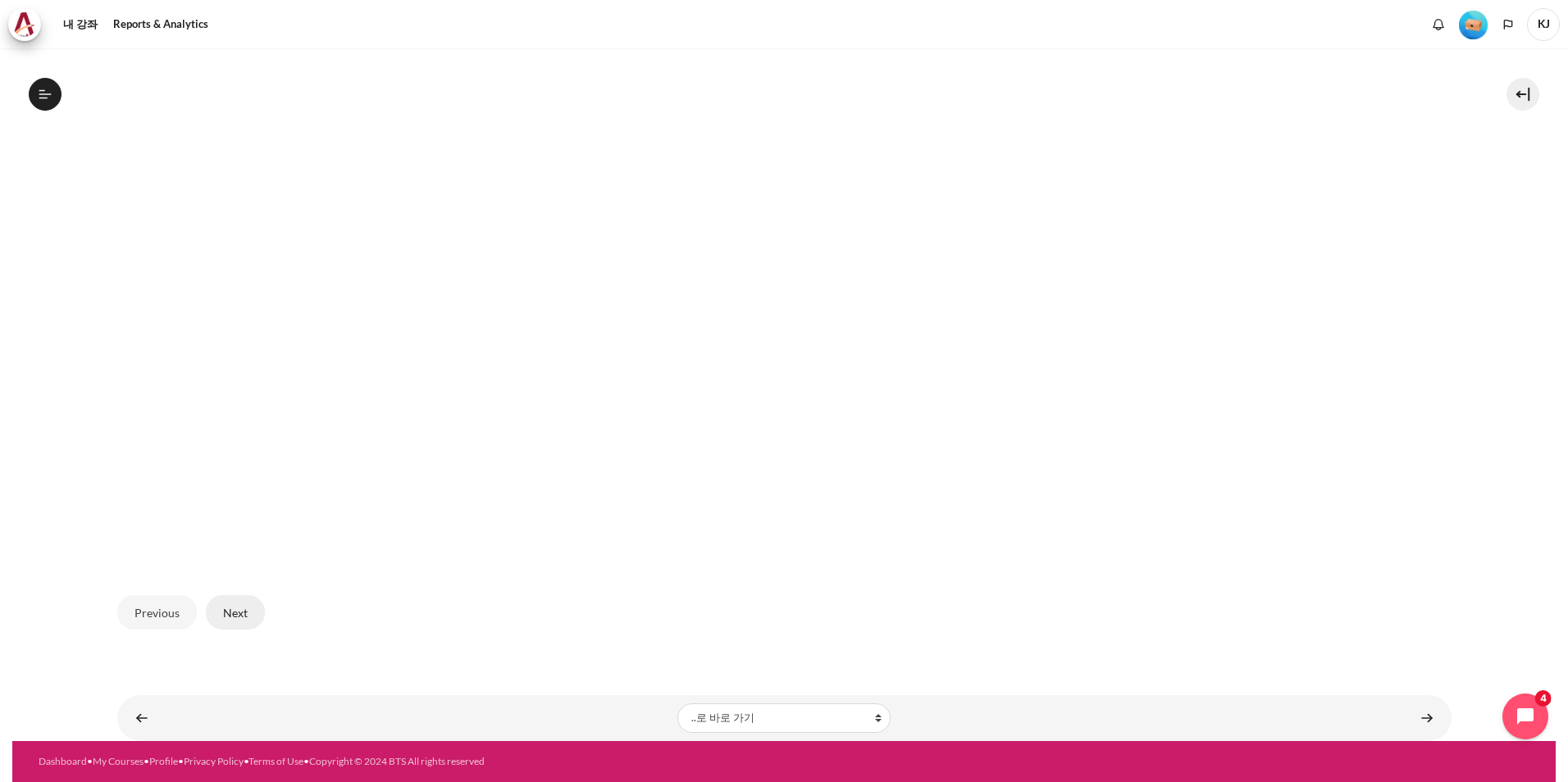
click at [227, 605] on button "Next" at bounding box center [235, 612] width 60 height 34
